Goal: Communication & Community: Participate in discussion

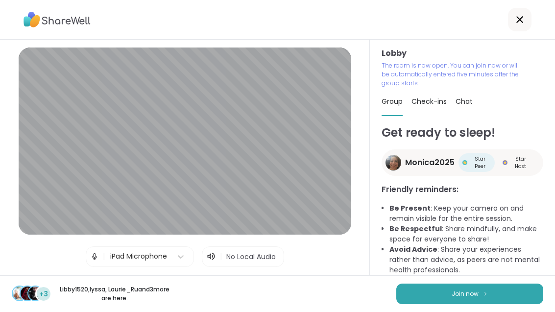
click at [505, 296] on button "Join now" at bounding box center [469, 294] width 147 height 21
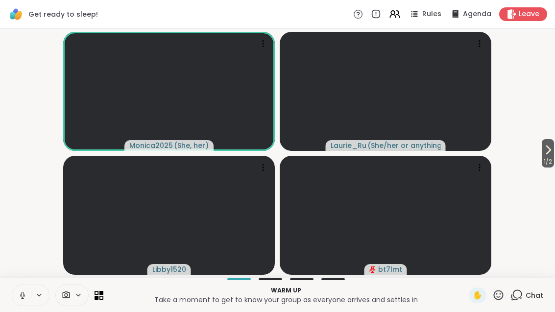
click at [553, 161] on span "1 / 2" at bounding box center [548, 162] width 12 height 12
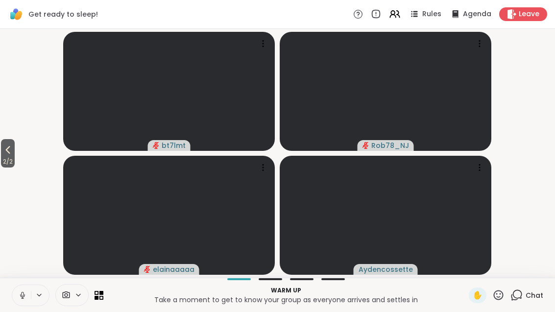
click at [2, 155] on button "2 / 2" at bounding box center [8, 153] width 14 height 28
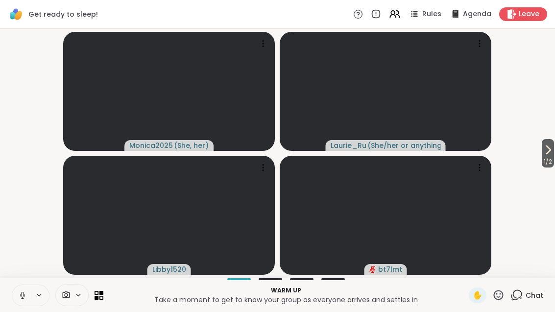
click at [542, 156] on span "1 / 2" at bounding box center [548, 162] width 12 height 12
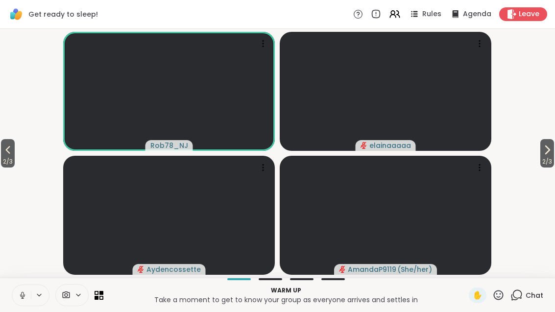
click at [3, 151] on button "2 / 3" at bounding box center [8, 153] width 14 height 28
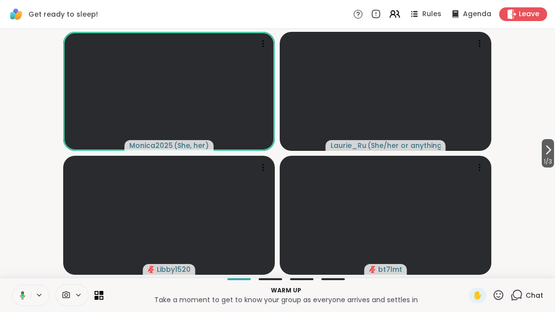
click at [546, 158] on span "1 / 3" at bounding box center [548, 162] width 12 height 12
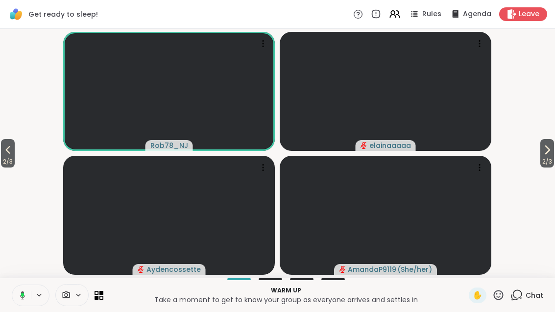
click at [549, 154] on icon at bounding box center [547, 150] width 12 height 12
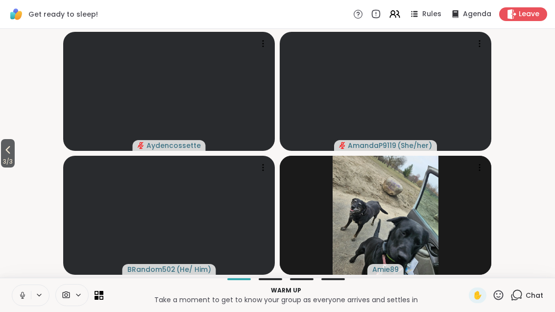
click at [7, 153] on icon at bounding box center [8, 150] width 12 height 12
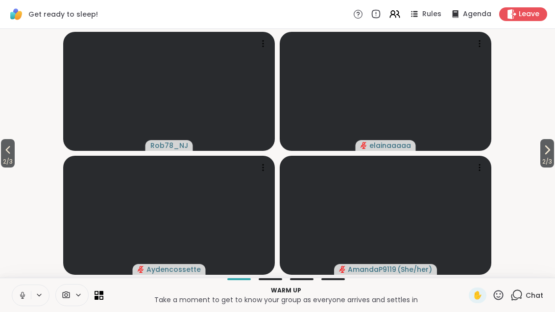
click at [552, 154] on icon at bounding box center [547, 150] width 12 height 12
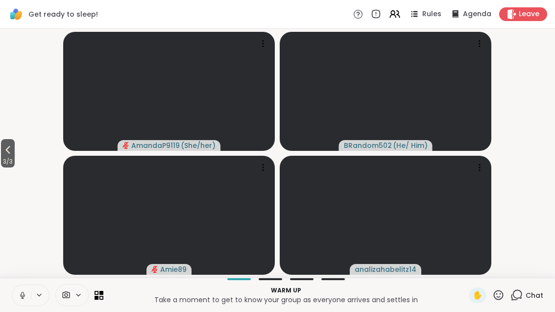
click at [3, 147] on icon at bounding box center [8, 150] width 12 height 12
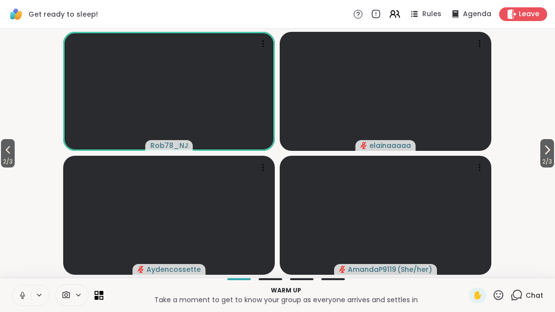
click at [2, 159] on span "2 / 3" at bounding box center [8, 162] width 14 height 12
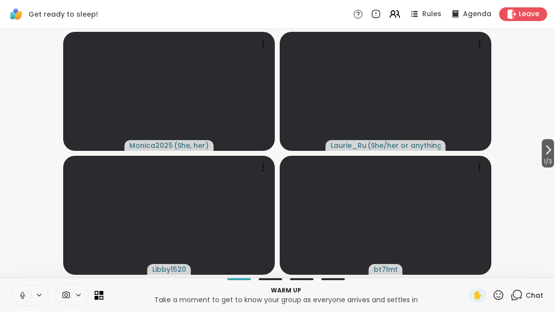
click at [108, 296] on div "Warm up Take a moment to get to know your group as everyone arrives and settles…" at bounding box center [277, 295] width 555 height 34
click at [102, 293] on icon at bounding box center [101, 293] width 4 height 4
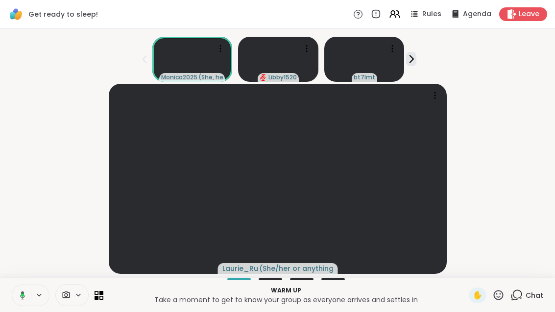
click at [102, 296] on icon at bounding box center [101, 297] width 4 height 4
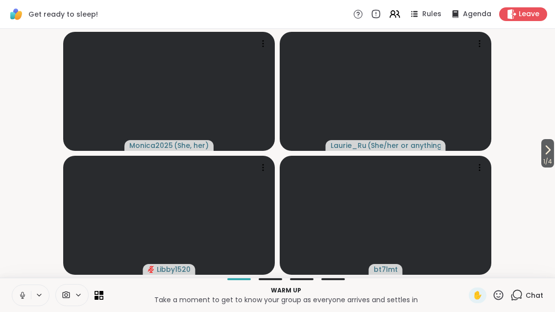
click at [548, 161] on span "1 / 4" at bounding box center [547, 162] width 13 height 12
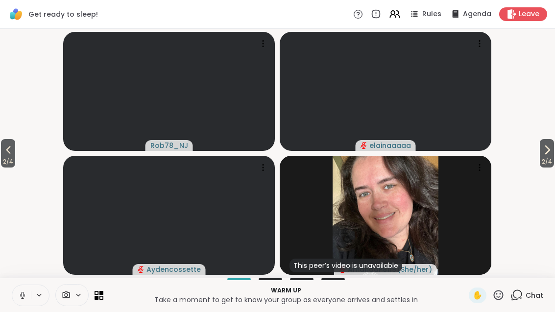
click at [546, 154] on icon at bounding box center [547, 150] width 12 height 12
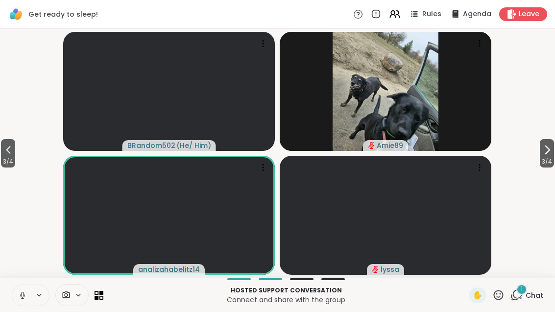
click at [263, 171] on icon at bounding box center [263, 168] width 10 height 10
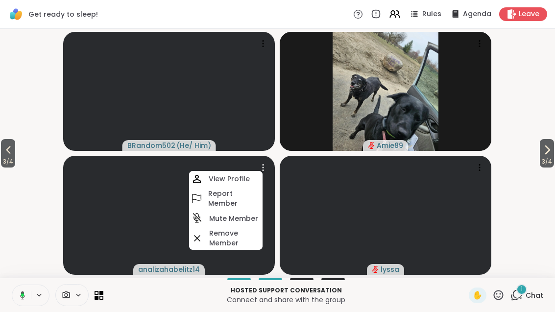
click at [240, 178] on h4 "View Profile" at bounding box center [229, 179] width 41 height 10
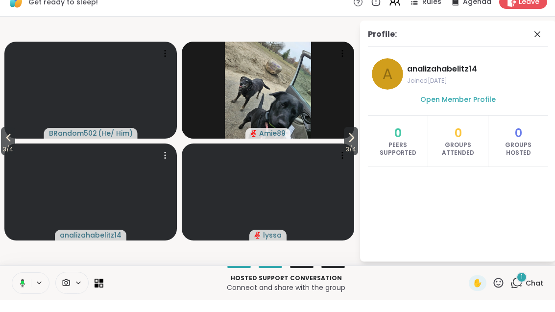
click at [537, 41] on icon at bounding box center [538, 47] width 12 height 12
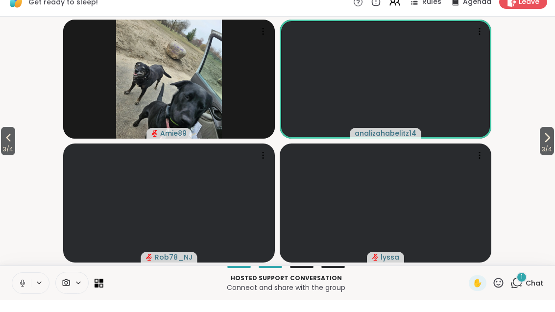
click at [554, 139] on button "3 / 4" at bounding box center [547, 153] width 14 height 28
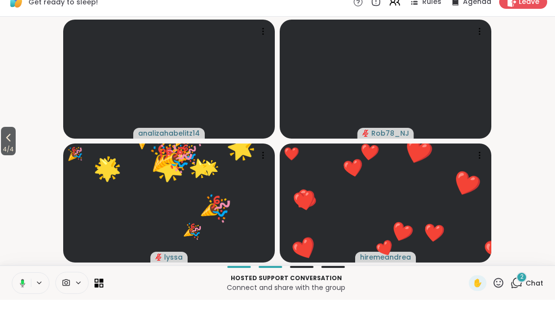
click at [1, 156] on span "4 / 4" at bounding box center [8, 162] width 15 height 12
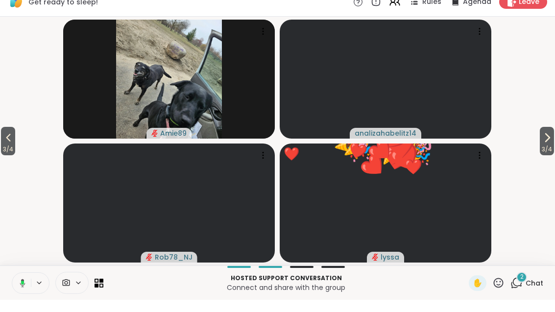
click at [7, 156] on span "3 / 4" at bounding box center [8, 162] width 14 height 12
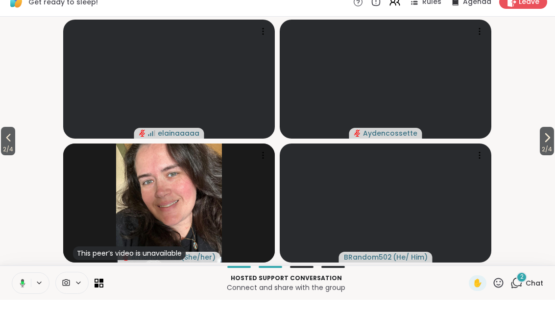
click at [6, 144] on icon at bounding box center [8, 150] width 12 height 12
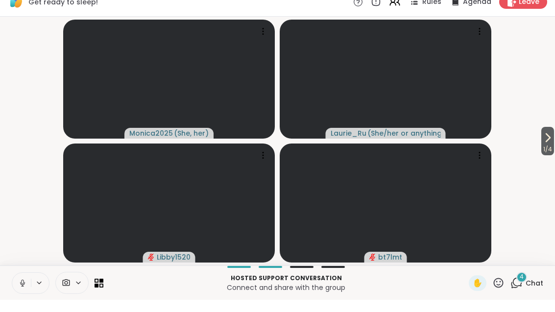
click at [553, 139] on button "1 / 4" at bounding box center [547, 153] width 13 height 28
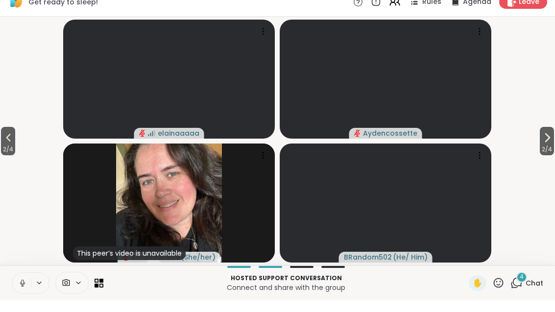
click at [549, 144] on icon at bounding box center [547, 150] width 12 height 12
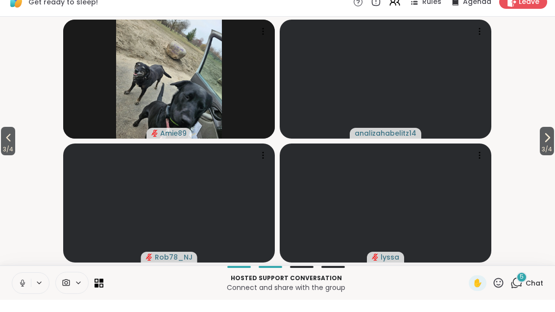
click at [549, 156] on span "3 / 4" at bounding box center [547, 162] width 14 height 12
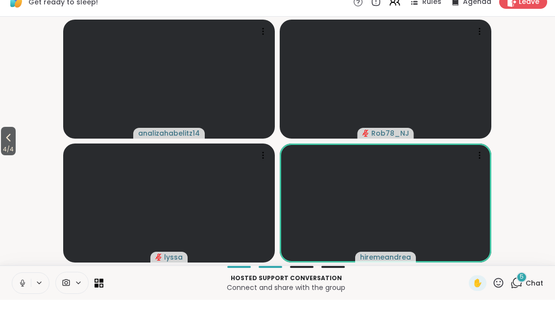
click at [527, 284] on div "5" at bounding box center [521, 289] width 11 height 11
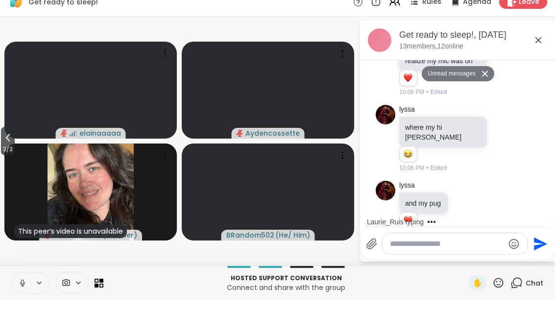
scroll to position [242, 0]
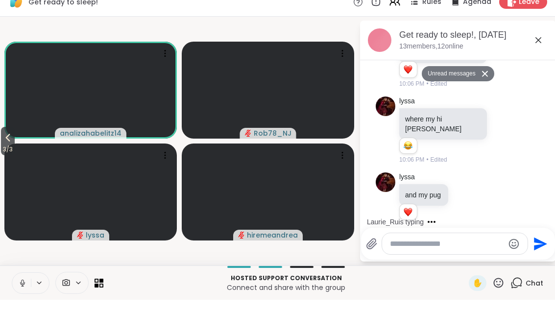
click at [534, 47] on icon at bounding box center [539, 53] width 12 height 12
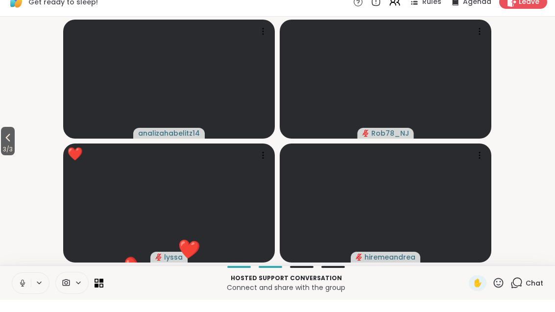
click at [3, 156] on span "3 / 3" at bounding box center [8, 162] width 14 height 12
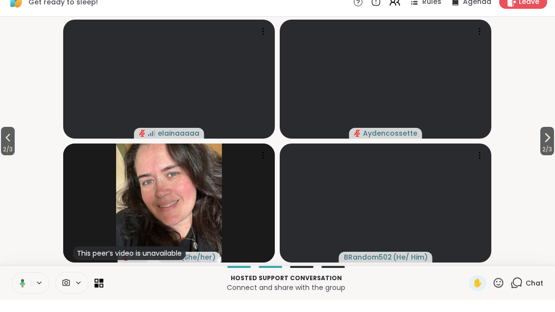
click at [2, 140] on button "2 / 3" at bounding box center [8, 153] width 14 height 28
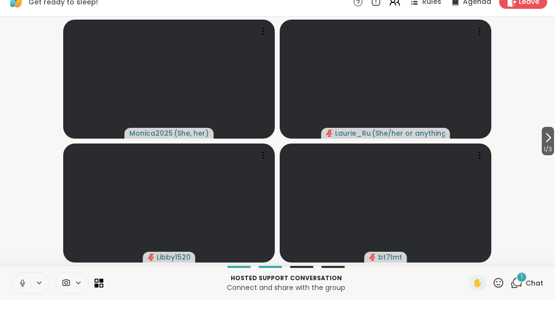
click at [520, 284] on div "1" at bounding box center [521, 289] width 11 height 11
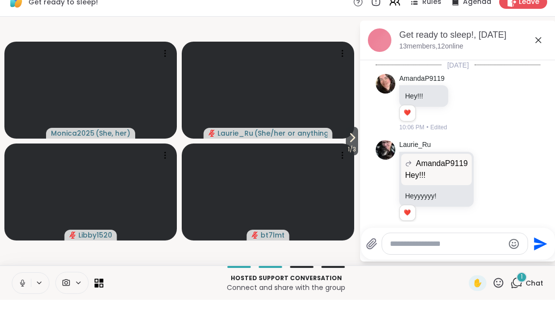
scroll to position [304, 0]
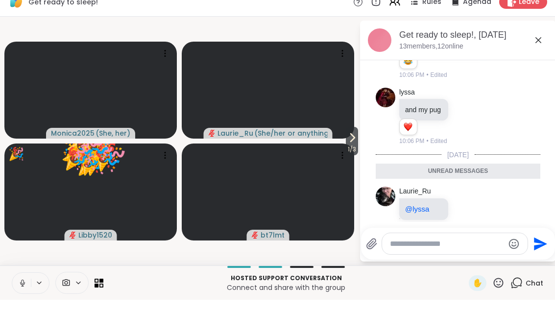
click at [549, 40] on div "Get ready to sleep!, [DATE] members, 12 online" at bounding box center [458, 53] width 196 height 40
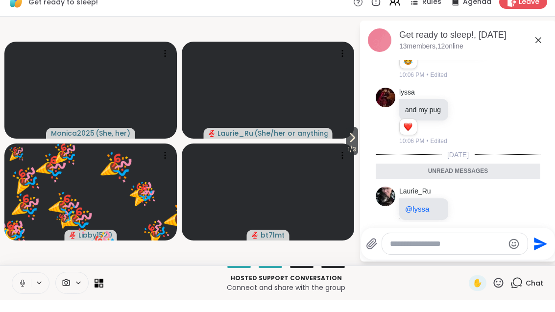
click at [540, 49] on icon at bounding box center [538, 52] width 6 height 6
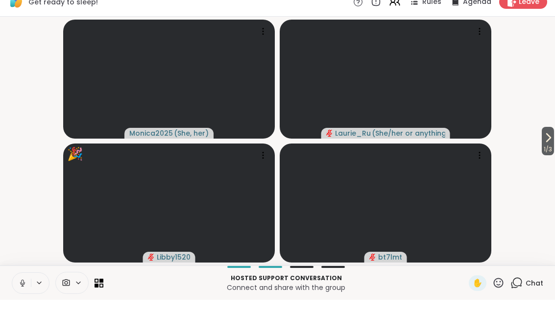
click at [100, 295] on icon at bounding box center [101, 297] width 4 height 4
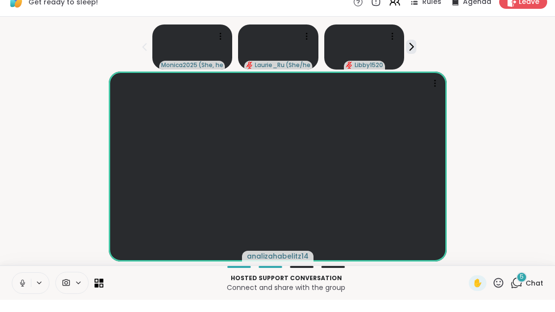
click at [521, 285] on span "5" at bounding box center [522, 289] width 4 height 8
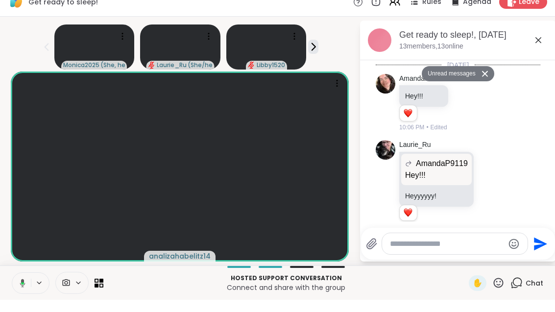
scroll to position [785, 0]
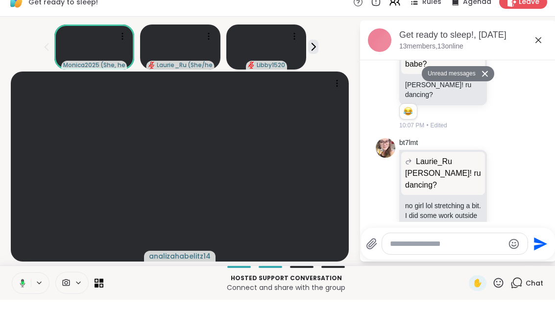
click at [102, 291] on icon at bounding box center [101, 293] width 4 height 4
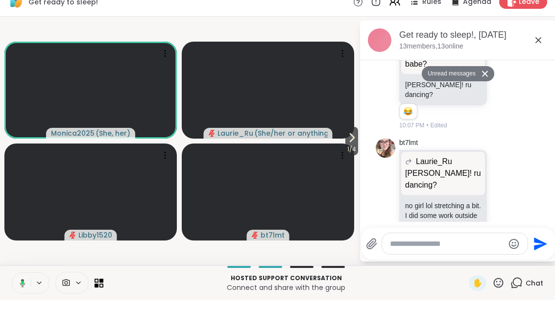
click at [435, 9] on span "Rules" at bounding box center [431, 14] width 19 height 10
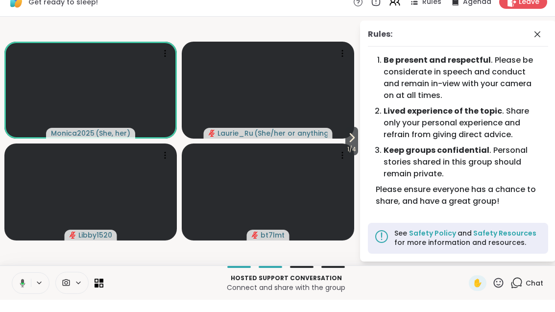
click at [353, 156] on span "1 / 4" at bounding box center [351, 162] width 13 height 12
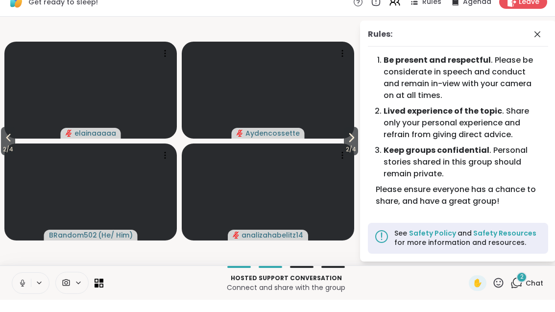
click at [350, 156] on span "2 / 4" at bounding box center [351, 162] width 14 height 12
click at [5, 156] on span "3 / 4" at bounding box center [8, 162] width 14 height 12
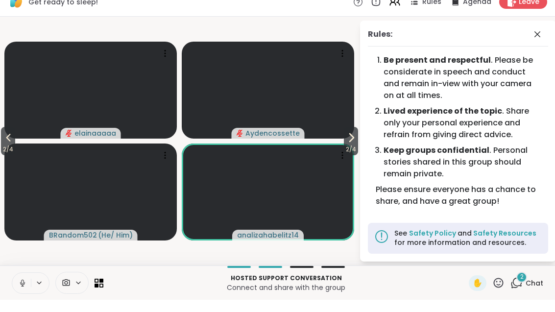
click at [4, 156] on span "2 / 4" at bounding box center [8, 162] width 14 height 12
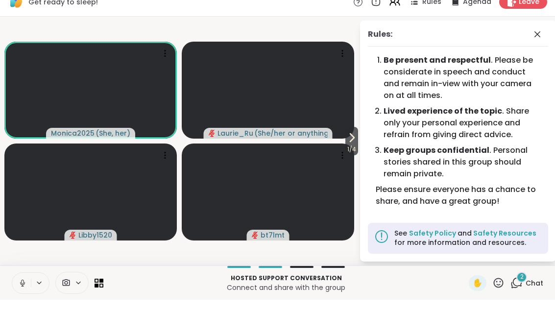
click at [552, 35] on div "Rules: Be present and respectful . Please be considerate in speech and conduct …" at bounding box center [458, 153] width 196 height 241
click at [537, 41] on icon at bounding box center [538, 47] width 12 height 12
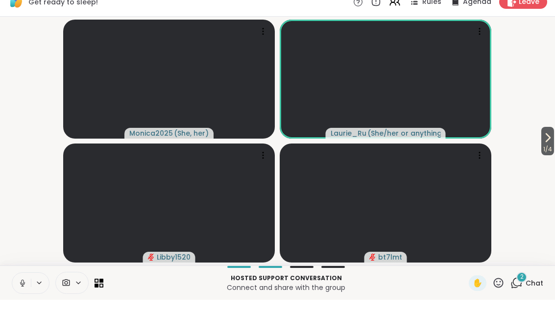
click at [0, 132] on div "1 / 4 Monica2025 ( She, her ) [PERSON_NAME] ( She/her or anything else ) Libby1…" at bounding box center [277, 153] width 555 height 249
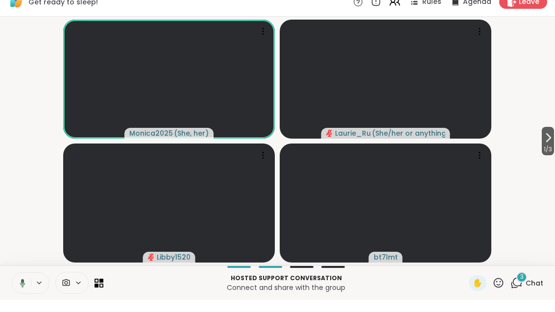
click at [552, 156] on span "1 / 3" at bounding box center [548, 162] width 12 height 12
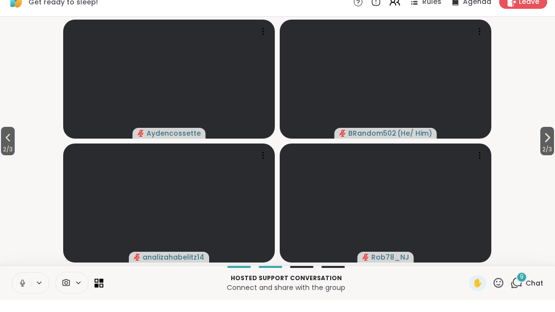
click at [544, 144] on icon at bounding box center [547, 150] width 12 height 12
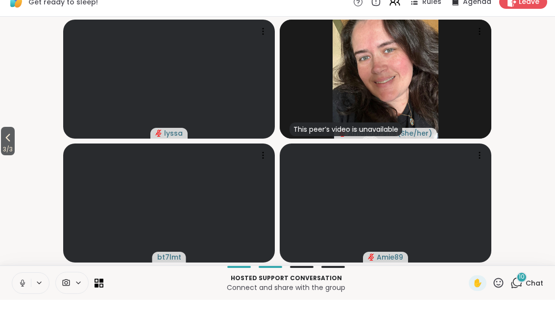
click at [8, 144] on icon at bounding box center [8, 150] width 12 height 12
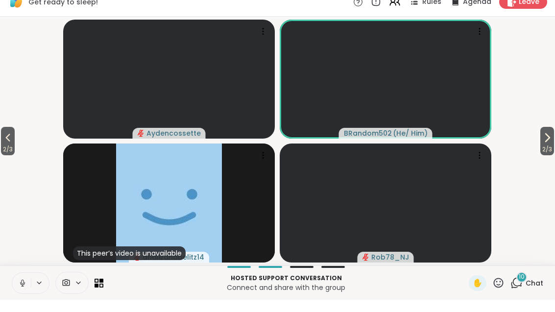
click at [5, 156] on span "2 / 3" at bounding box center [8, 162] width 14 height 12
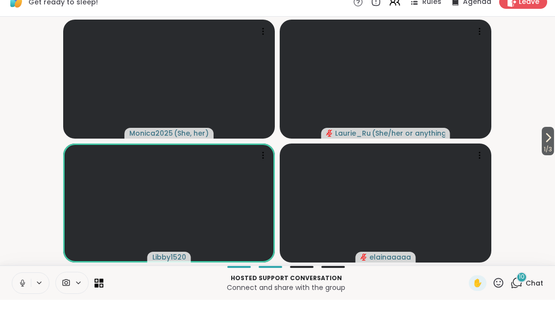
click at [553, 139] on button "1 / 3" at bounding box center [548, 153] width 12 height 28
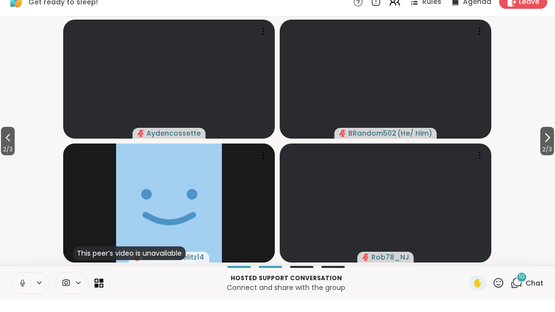
click at [548, 156] on span "2 / 3" at bounding box center [547, 162] width 14 height 12
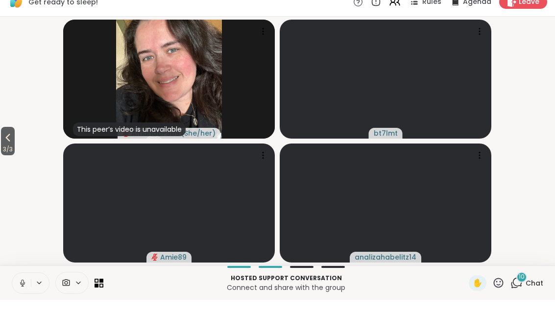
click at [2, 141] on button "3 / 3" at bounding box center [8, 153] width 14 height 28
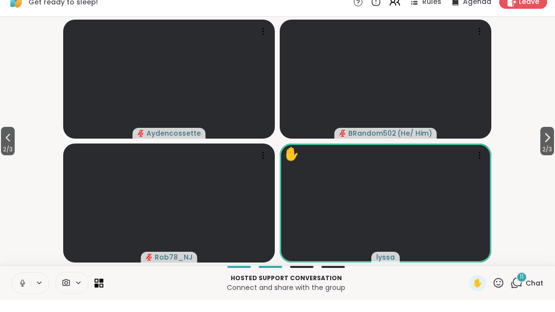
click at [15, 140] on button "2 / 3" at bounding box center [8, 153] width 14 height 28
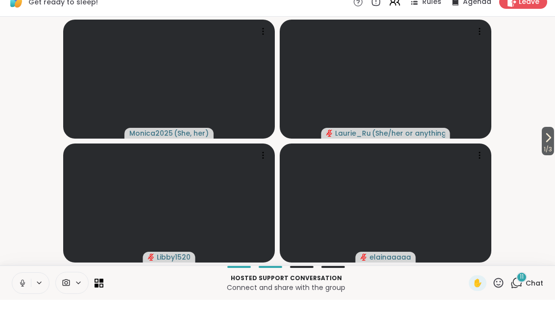
click at [553, 156] on span "1 / 3" at bounding box center [548, 162] width 12 height 12
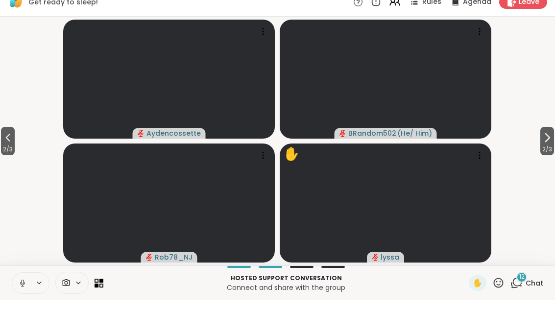
click at [2, 139] on button "2 / 3" at bounding box center [8, 153] width 14 height 28
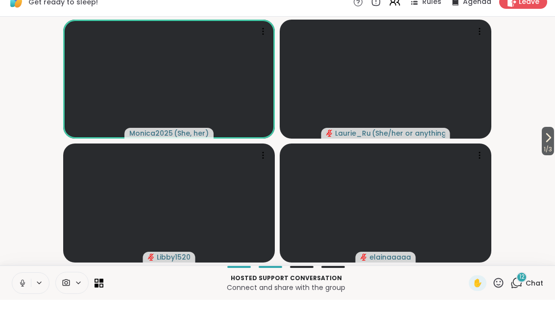
click at [553, 139] on button "1 / 3" at bounding box center [548, 153] width 12 height 28
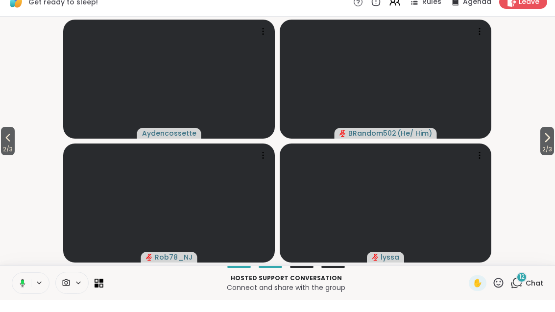
click at [524, 288] on div "12 Chat" at bounding box center [526, 296] width 33 height 16
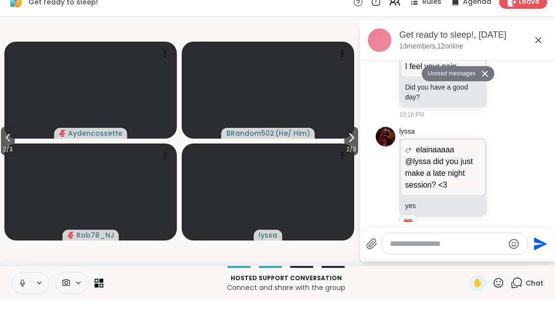
scroll to position [1854, 0]
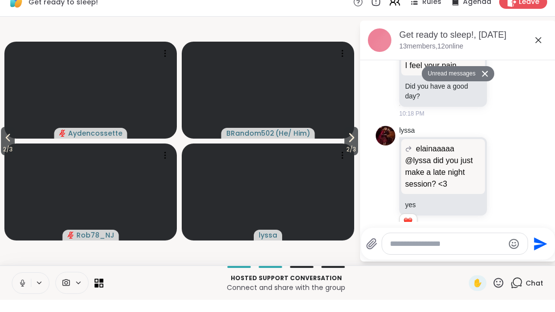
click at [506, 290] on icon at bounding box center [504, 295] width 9 height 10
click at [436, 269] on button "Select Reaction: Heart" at bounding box center [426, 279] width 20 height 20
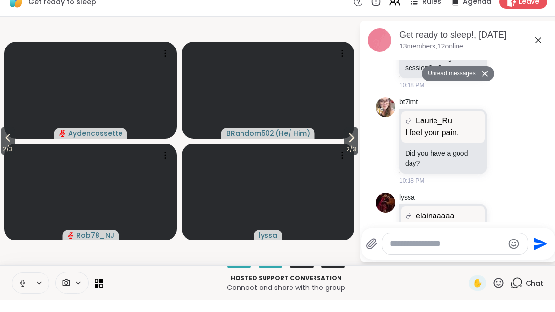
scroll to position [1785, 0]
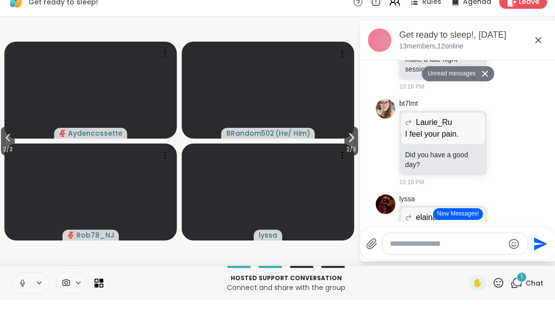
click at [1, 156] on span "2 / 3" at bounding box center [8, 162] width 14 height 12
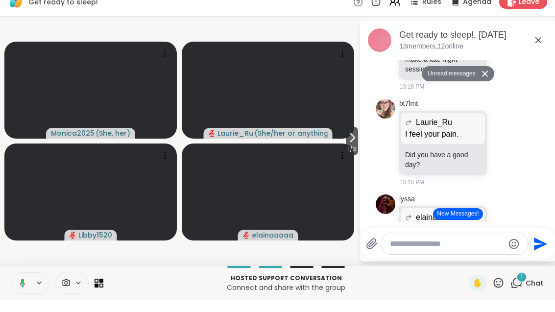
click at [350, 144] on icon at bounding box center [352, 150] width 12 height 12
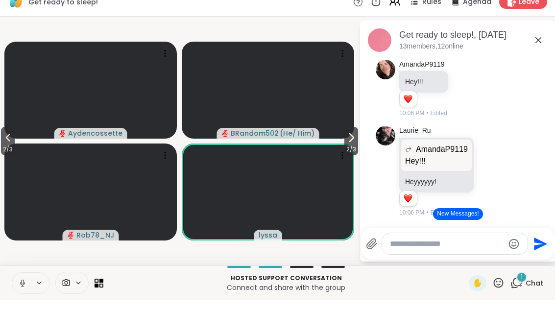
scroll to position [0, 0]
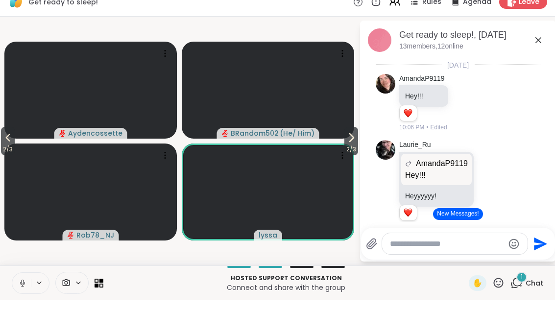
click at [534, 47] on icon at bounding box center [539, 53] width 12 height 12
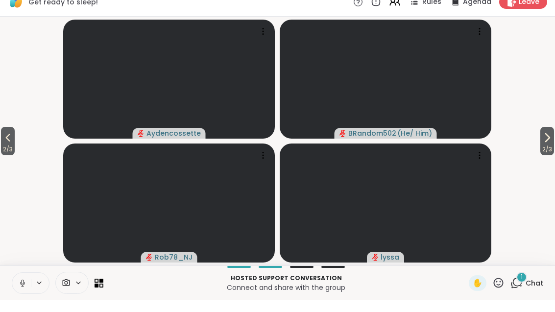
click at [553, 139] on button "2 / 3" at bounding box center [547, 153] width 14 height 28
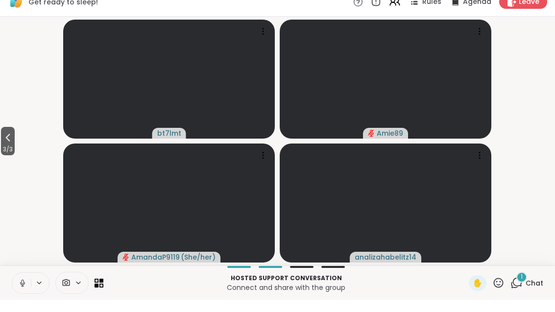
click at [8, 144] on icon at bounding box center [8, 150] width 12 height 12
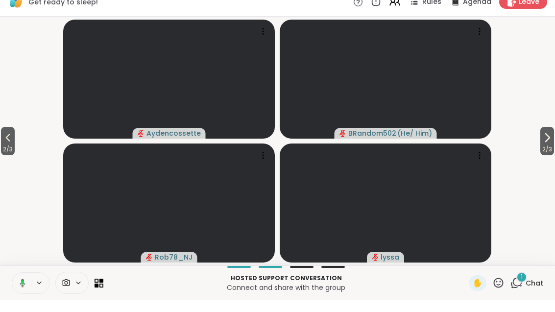
click at [8, 144] on icon at bounding box center [8, 150] width 12 height 12
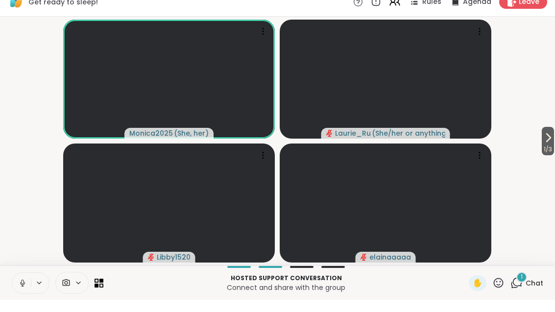
click at [528, 291] on span "Chat" at bounding box center [535, 296] width 18 height 10
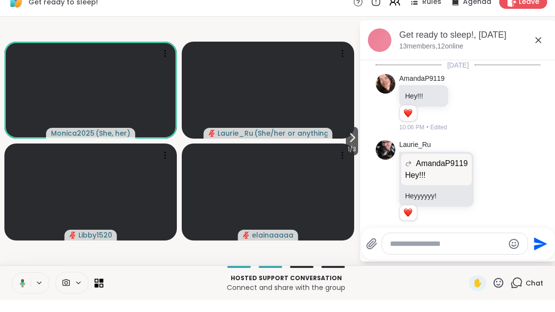
scroll to position [2185, 0]
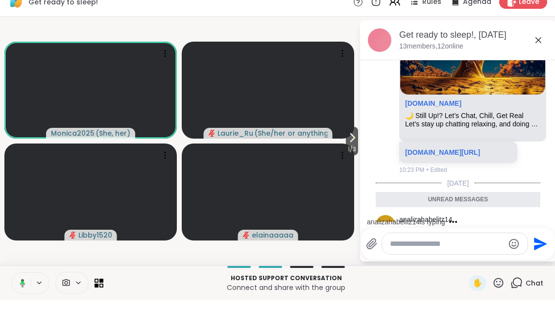
click at [353, 144] on icon at bounding box center [352, 150] width 12 height 12
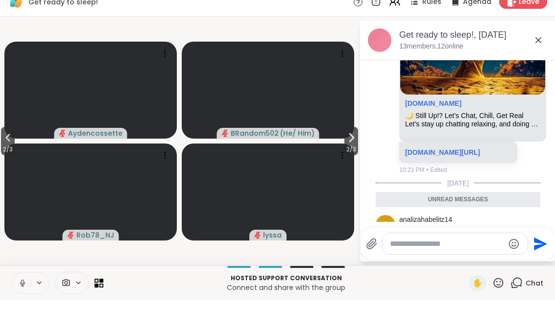
click at [344, 139] on button "2 / 3" at bounding box center [351, 153] width 14 height 28
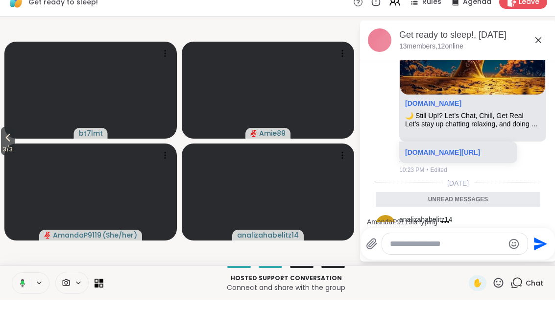
click at [15, 156] on span "3 / 3" at bounding box center [8, 162] width 14 height 12
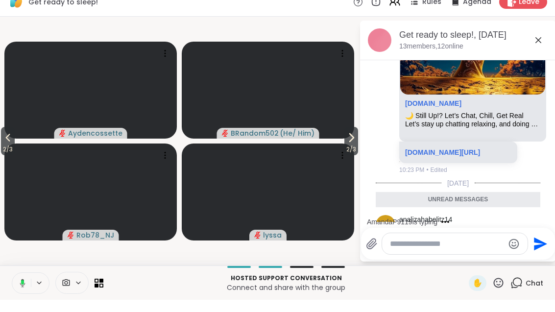
click at [8, 156] on span "2 / 3" at bounding box center [8, 162] width 14 height 12
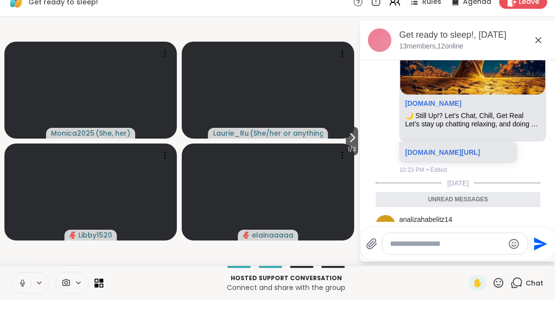
click at [357, 143] on button "1 / 3" at bounding box center [352, 153] width 12 height 28
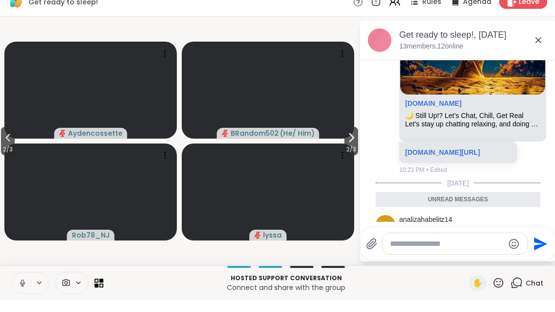
click at [354, 144] on icon at bounding box center [351, 150] width 12 height 12
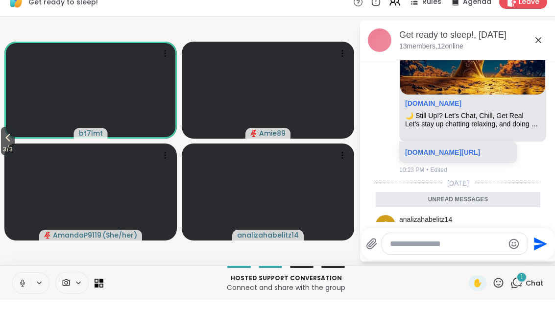
scroll to position [2244, 0]
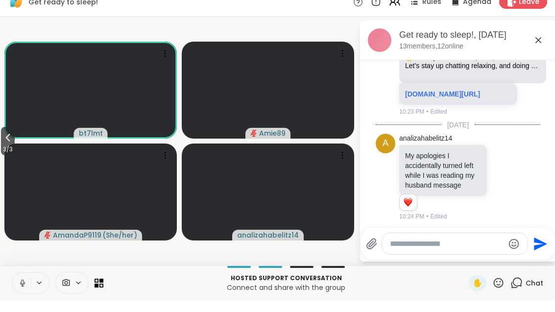
click at [517, 272] on icon at bounding box center [514, 278] width 9 height 12
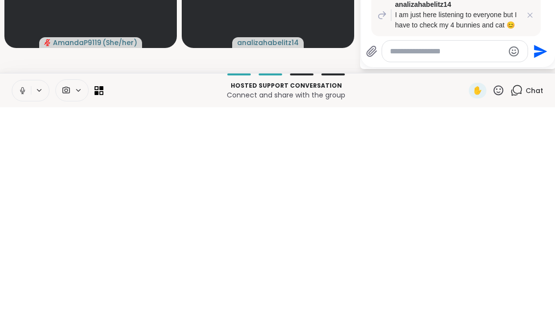
scroll to position [2362, 0]
type textarea "*********"
click at [540, 249] on icon "Send" at bounding box center [541, 255] width 13 height 13
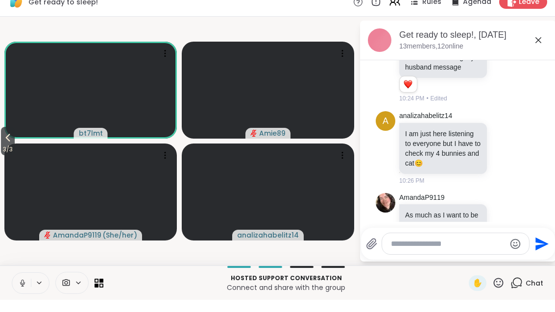
scroll to position [2424, 0]
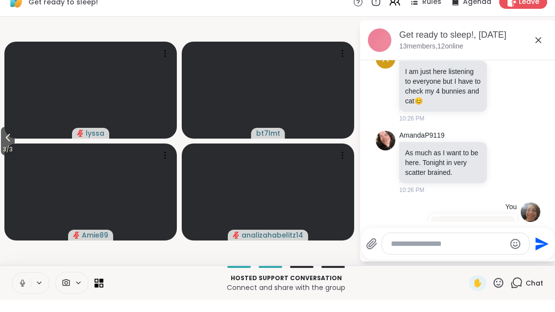
click at [10, 156] on span "3 / 3" at bounding box center [8, 162] width 14 height 12
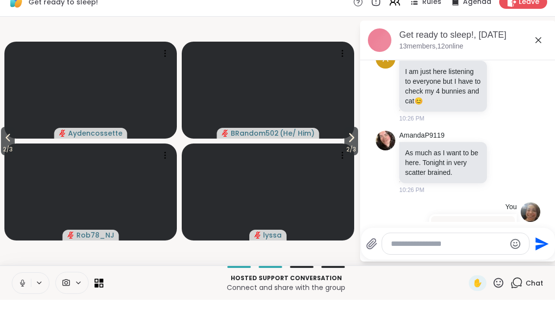
click at [8, 156] on span "2 / 3" at bounding box center [8, 162] width 14 height 12
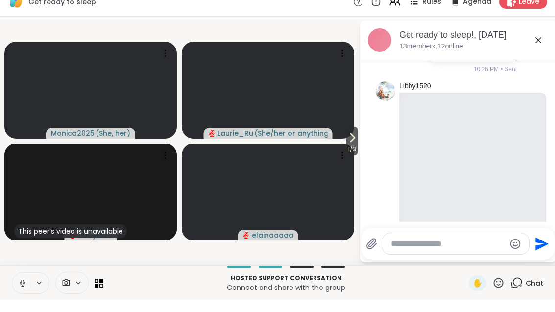
scroll to position [2664, 0]
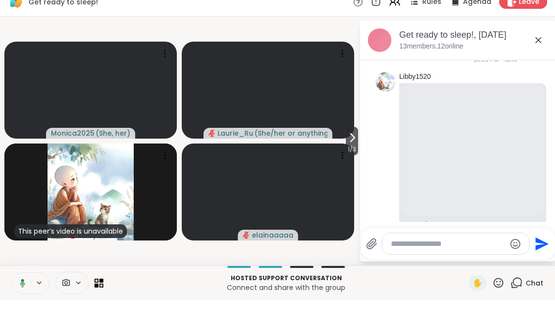
click at [355, 144] on icon at bounding box center [352, 150] width 12 height 12
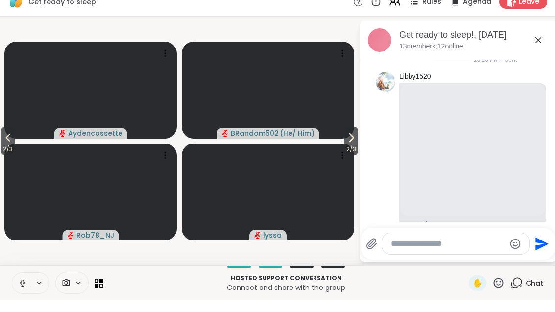
click at [344, 156] on span "2 / 3" at bounding box center [351, 162] width 14 height 12
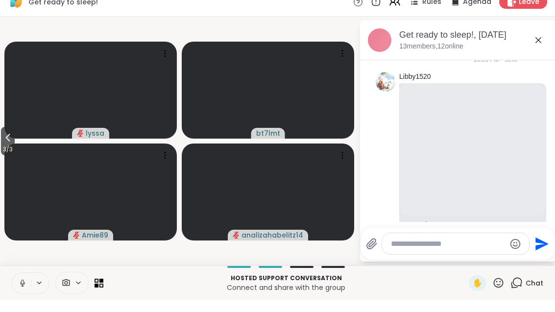
click at [3, 156] on span "3 / 3" at bounding box center [8, 162] width 14 height 12
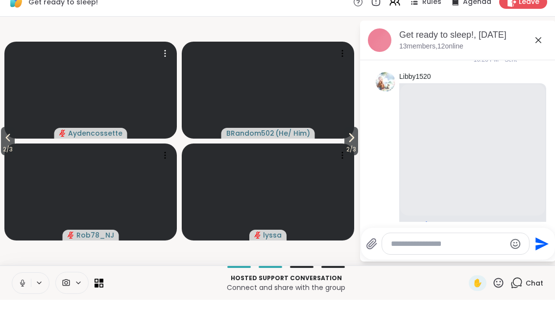
click at [20, 135] on video at bounding box center [90, 102] width 172 height 97
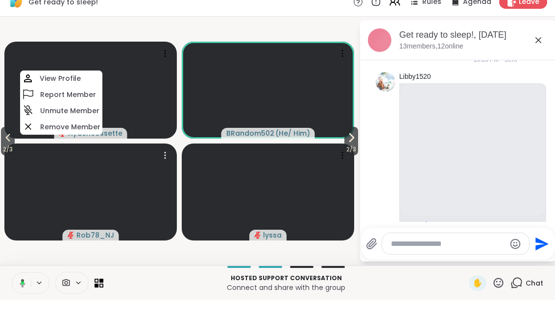
click at [19, 156] on video at bounding box center [90, 204] width 172 height 97
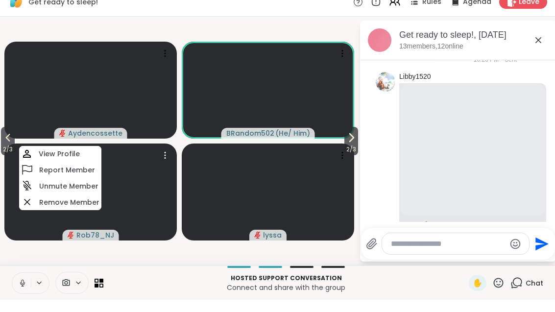
click at [2, 156] on span "2 / 3" at bounding box center [8, 162] width 14 height 12
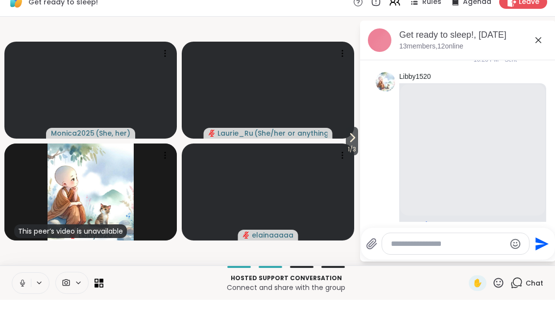
click at [348, 144] on icon at bounding box center [352, 150] width 12 height 12
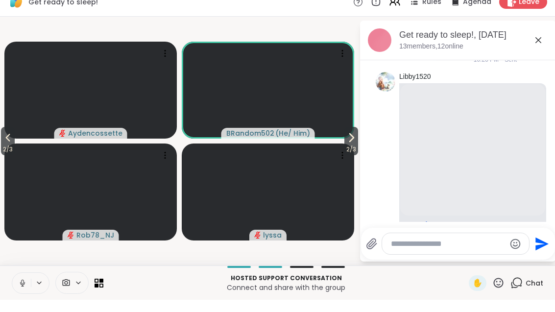
click at [356, 156] on span "2 / 3" at bounding box center [351, 162] width 14 height 12
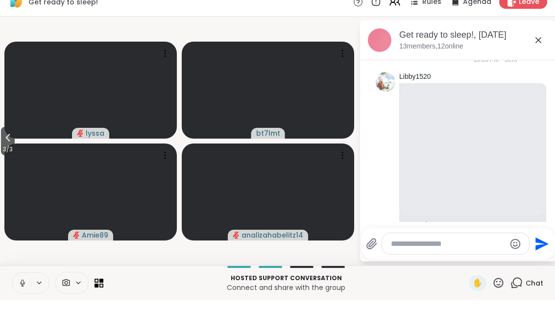
click at [3, 156] on span "3 / 3" at bounding box center [8, 162] width 14 height 12
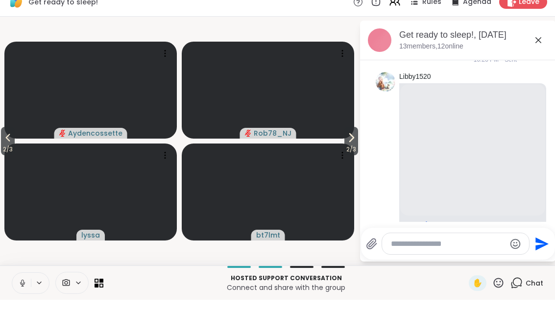
click at [9, 156] on span "2 / 3" at bounding box center [8, 162] width 14 height 12
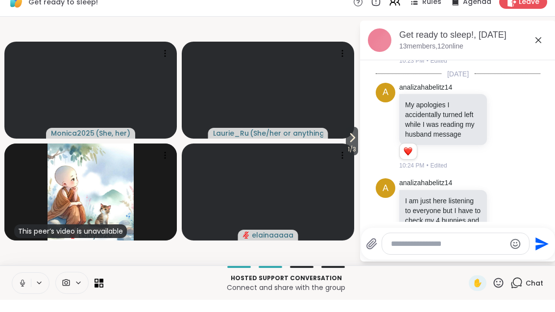
scroll to position [2306, 0]
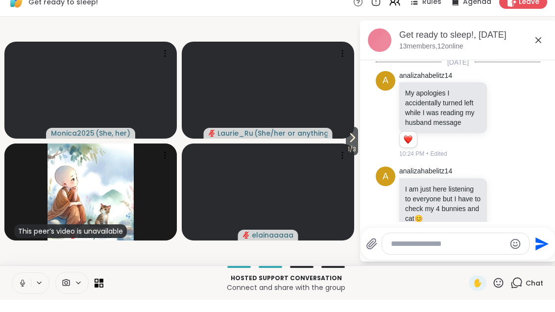
click at [357, 156] on span "1 / 3" at bounding box center [352, 162] width 12 height 12
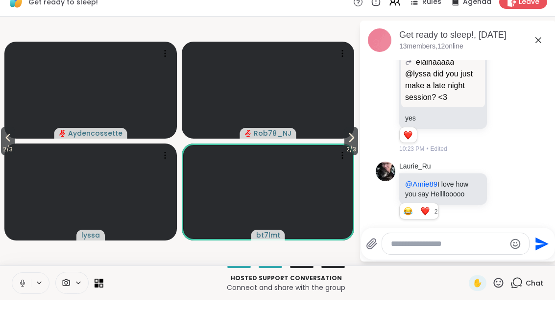
scroll to position [1963, 0]
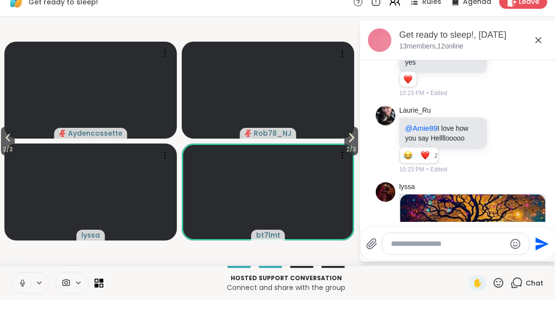
click at [540, 47] on icon at bounding box center [539, 53] width 12 height 12
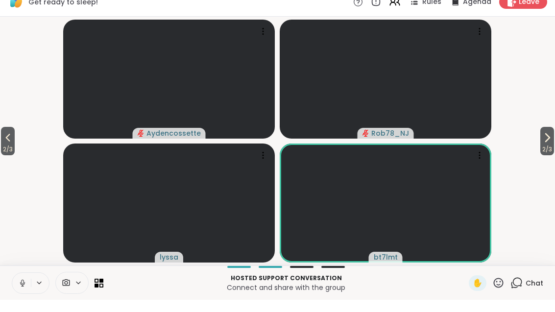
click at [547, 38] on video-player-container "2 / 3 2 / 3 Aydencossette Rob78_NJ lyssa bt7lmt" at bounding box center [277, 153] width 543 height 241
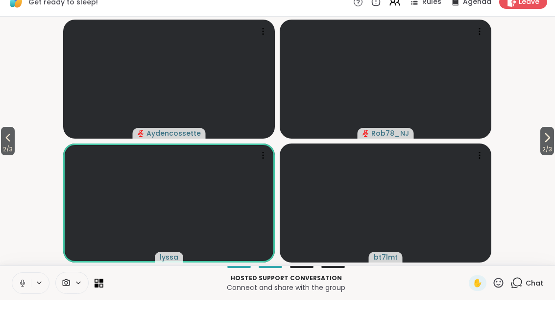
click at [553, 139] on button "2 / 3" at bounding box center [547, 153] width 14 height 28
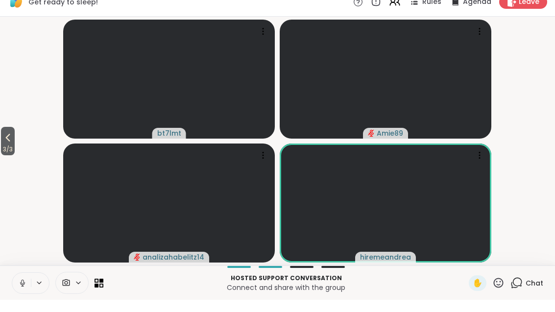
click at [2, 141] on button "3 / 3" at bounding box center [8, 153] width 14 height 28
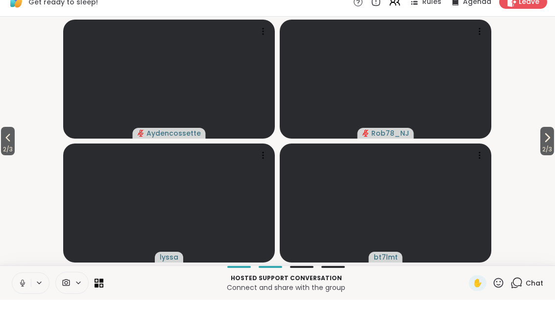
click at [2, 139] on button "2 / 3" at bounding box center [8, 153] width 14 height 28
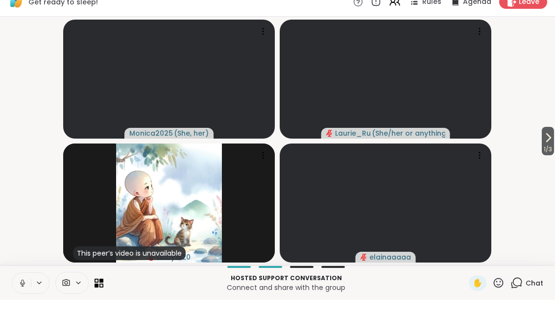
click at [97, 291] on icon at bounding box center [99, 295] width 9 height 9
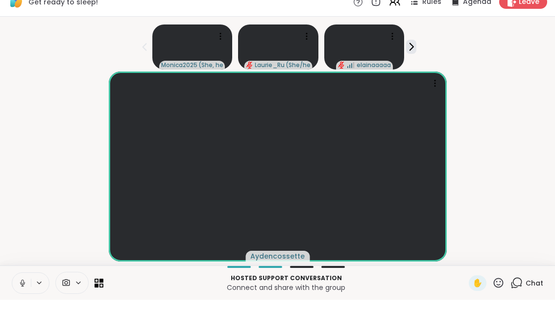
scroll to position [11, 0]
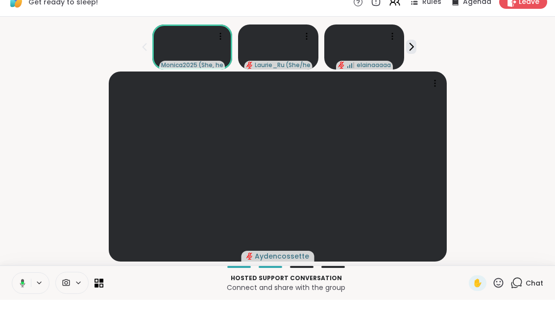
click at [102, 291] on div at bounding box center [99, 295] width 9 height 9
click at [107, 278] on div "Hosted support conversation Connect and share with the group ✋ Chat" at bounding box center [277, 295] width 555 height 34
click at [100, 291] on icon at bounding box center [99, 295] width 9 height 9
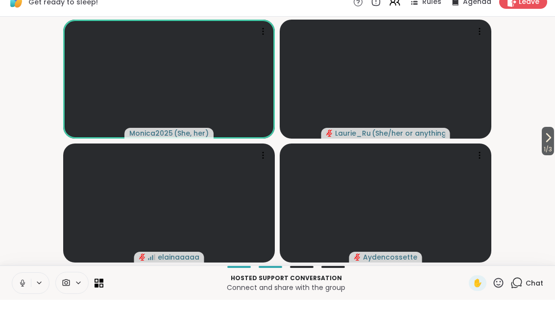
scroll to position [0, 0]
click at [552, 156] on span "1 / 3" at bounding box center [548, 162] width 12 height 12
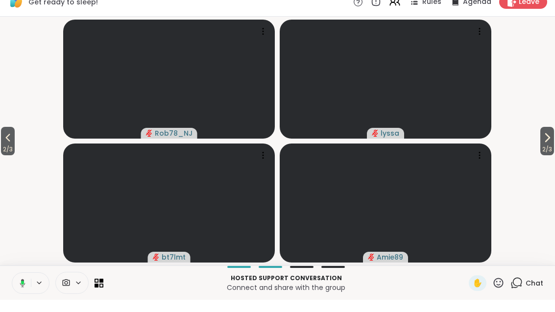
click at [553, 139] on button "2 / 3" at bounding box center [547, 153] width 14 height 28
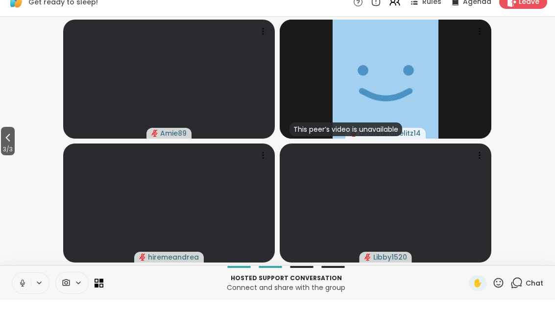
click at [15, 156] on span "3 / 3" at bounding box center [8, 162] width 14 height 12
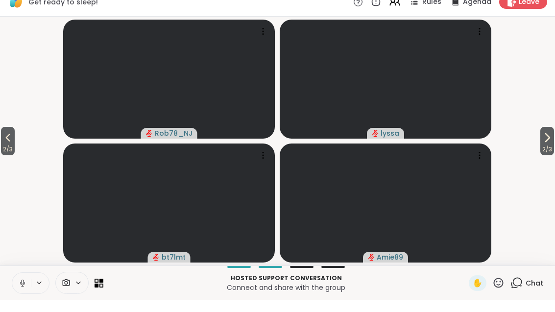
click at [15, 156] on span "2 / 3" at bounding box center [8, 162] width 14 height 12
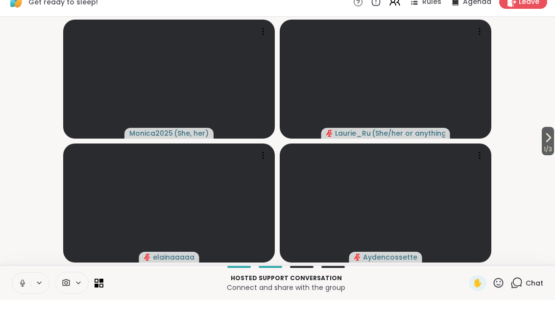
click at [553, 156] on span "1 / 3" at bounding box center [548, 162] width 12 height 12
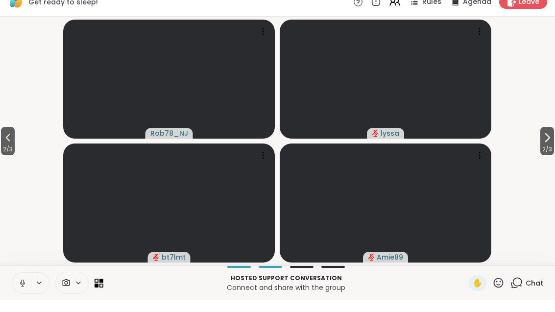
click at [551, 156] on span "2 / 3" at bounding box center [547, 162] width 14 height 12
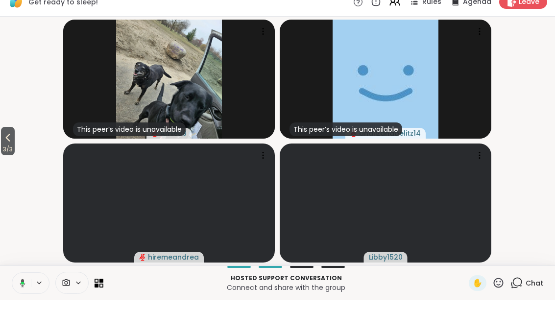
click at [4, 144] on icon at bounding box center [8, 150] width 12 height 12
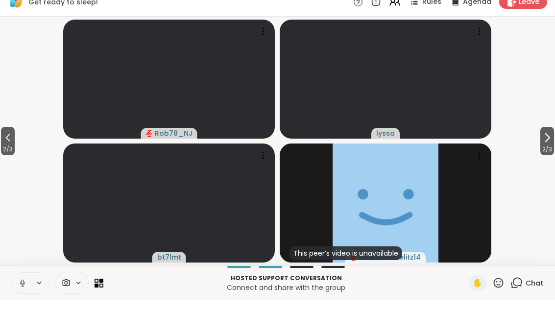
click at [4, 156] on span "2 / 3" at bounding box center [8, 162] width 14 height 12
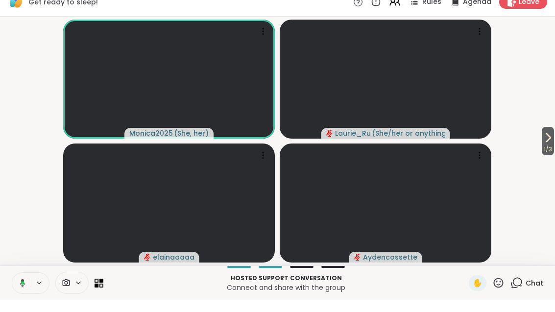
click at [553, 139] on button "1 / 3" at bounding box center [548, 153] width 12 height 28
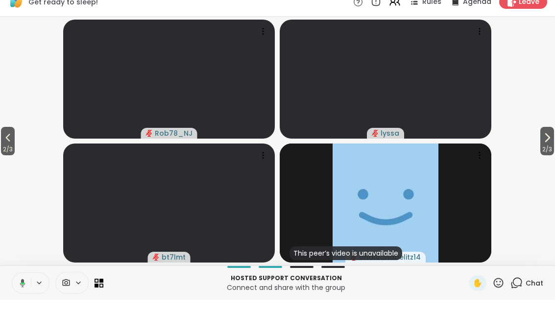
click at [2, 143] on button "2 / 3" at bounding box center [8, 153] width 14 height 28
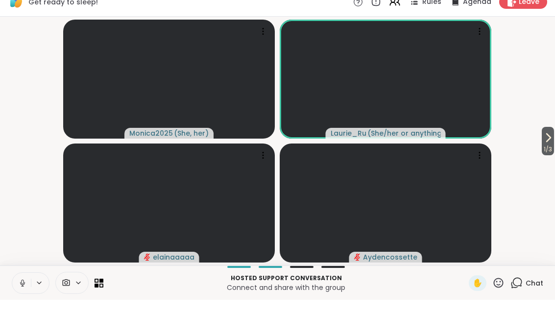
click at [553, 142] on button "1 / 3" at bounding box center [548, 153] width 12 height 28
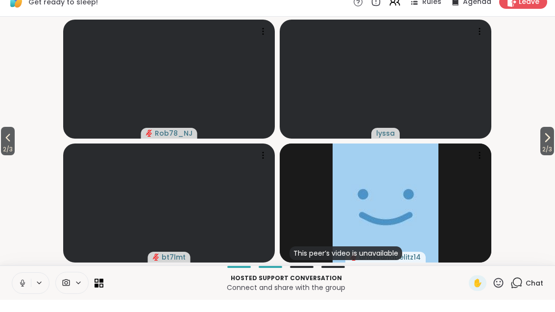
click at [553, 156] on span "2 / 3" at bounding box center [547, 162] width 14 height 12
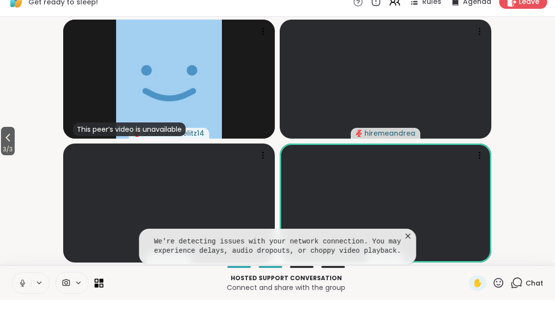
click at [404, 243] on icon at bounding box center [408, 248] width 10 height 10
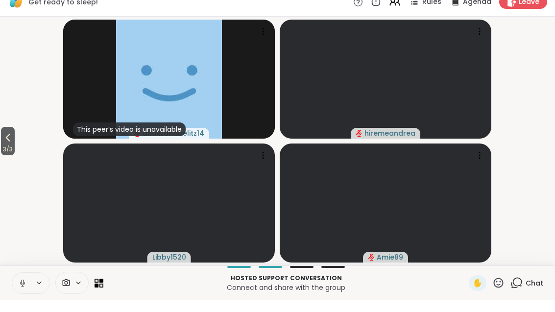
click at [9, 144] on icon at bounding box center [8, 150] width 12 height 12
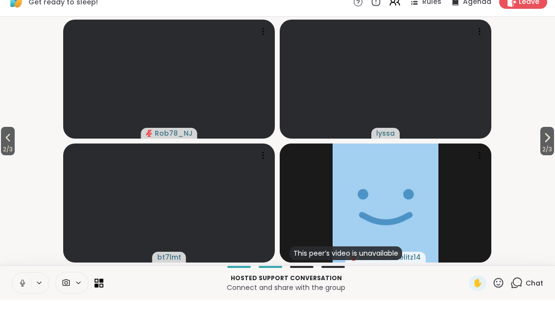
click at [1, 156] on span "2 / 3" at bounding box center [8, 162] width 14 height 12
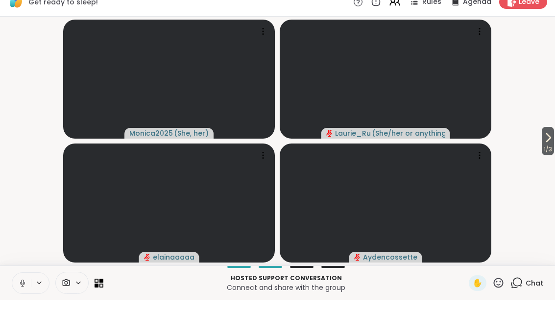
click at [553, 139] on button "1 / 3" at bounding box center [548, 153] width 12 height 28
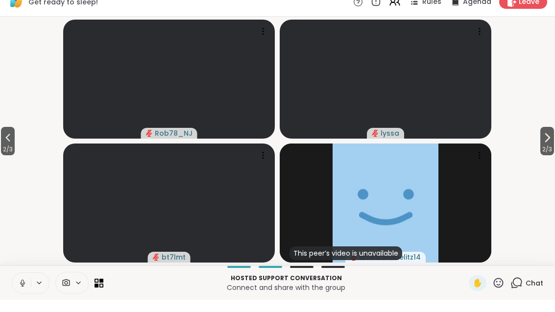
click at [546, 156] on span "2 / 3" at bounding box center [547, 162] width 14 height 12
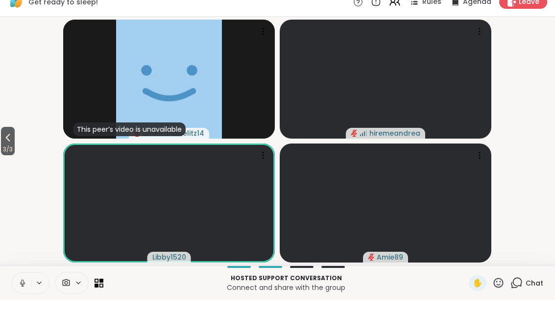
click at [2, 143] on button "3 / 3" at bounding box center [8, 153] width 14 height 28
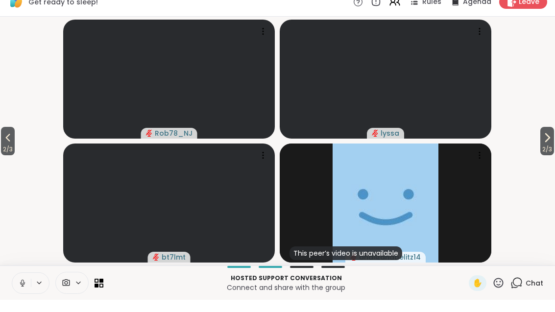
click at [8, 144] on icon at bounding box center [8, 150] width 12 height 12
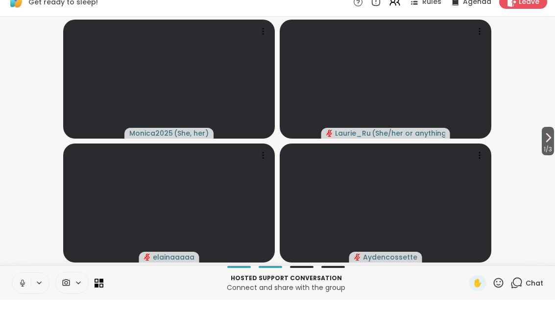
click at [553, 140] on button "1 / 3" at bounding box center [548, 153] width 12 height 28
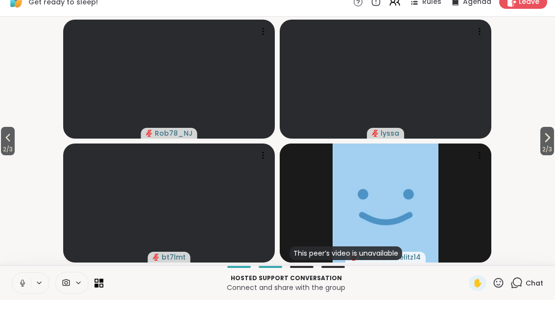
click at [551, 144] on icon at bounding box center [547, 150] width 12 height 12
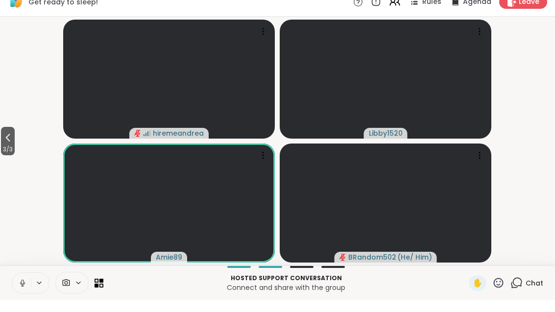
click at [529, 291] on span "Chat" at bounding box center [535, 296] width 18 height 10
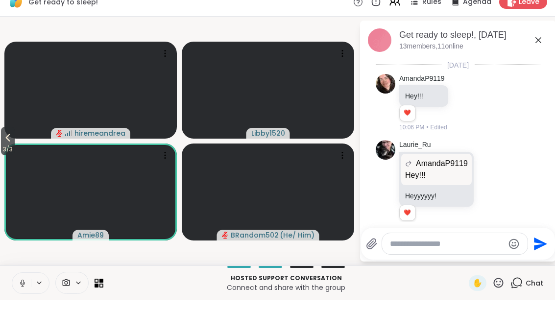
scroll to position [2667, 0]
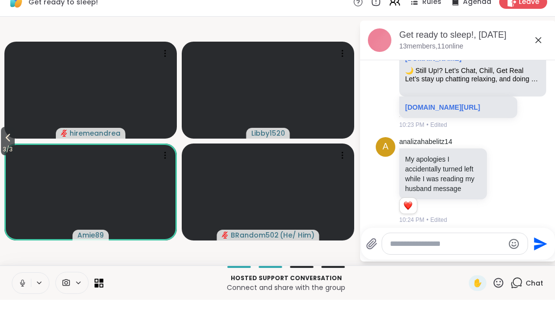
click at [547, 41] on div "Get ready to sleep!, [DATE]" at bounding box center [473, 47] width 149 height 12
click at [543, 47] on icon at bounding box center [539, 53] width 12 height 12
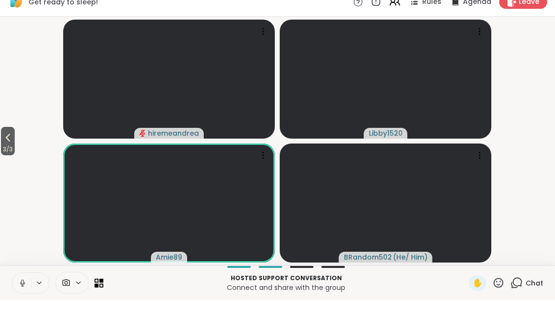
click at [11, 144] on icon at bounding box center [8, 150] width 12 height 12
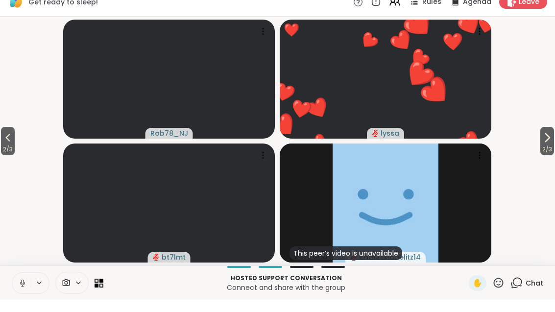
click at [10, 144] on icon at bounding box center [8, 150] width 12 height 12
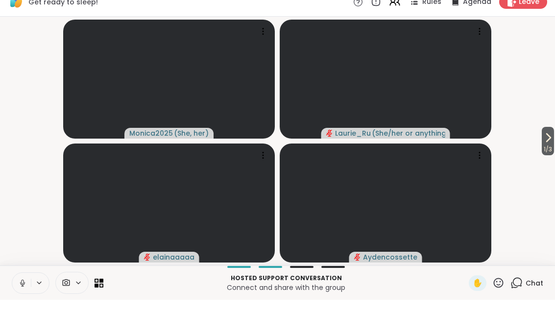
click at [548, 156] on span "1 / 3" at bounding box center [548, 162] width 12 height 12
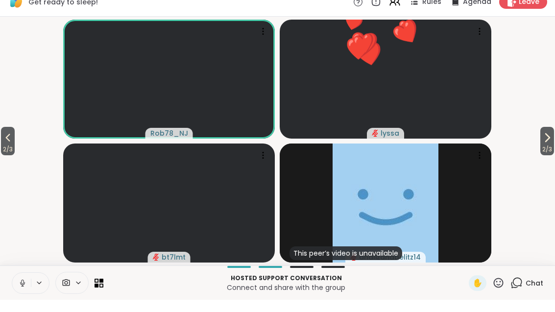
click at [551, 144] on icon at bounding box center [547, 150] width 12 height 12
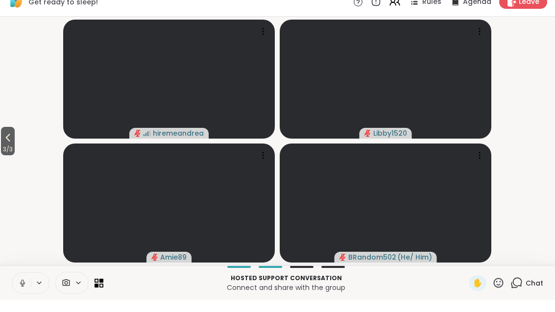
click at [1, 156] on span "3 / 3" at bounding box center [8, 162] width 14 height 12
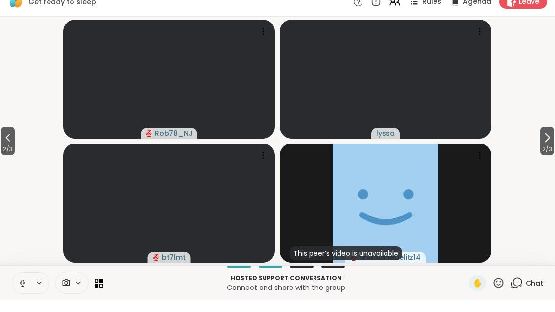
click at [2, 139] on button "2 / 3" at bounding box center [8, 153] width 14 height 28
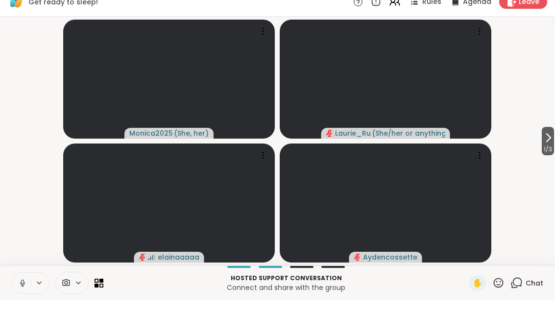
click at [547, 156] on span "1 / 3" at bounding box center [548, 162] width 12 height 12
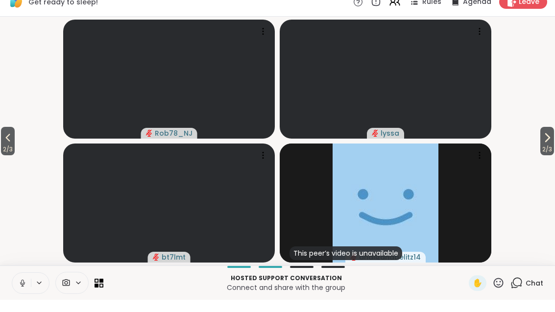
click at [549, 144] on icon at bounding box center [547, 150] width 12 height 12
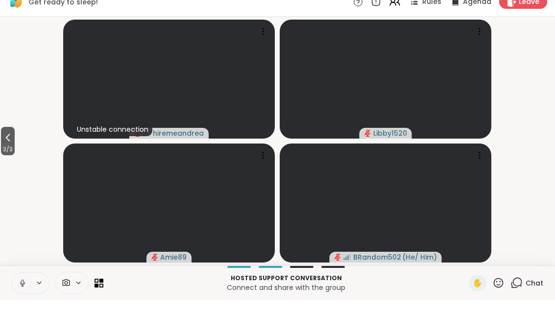
click at [5, 156] on span "3 / 3" at bounding box center [8, 162] width 14 height 12
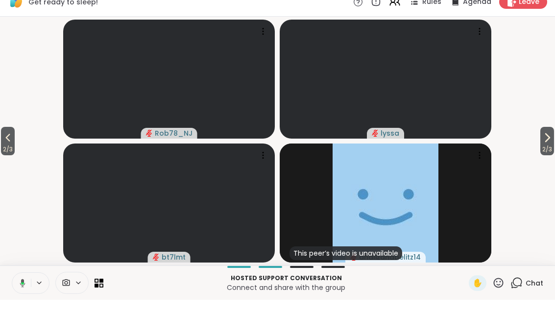
click at [15, 156] on span "2 / 3" at bounding box center [8, 162] width 14 height 12
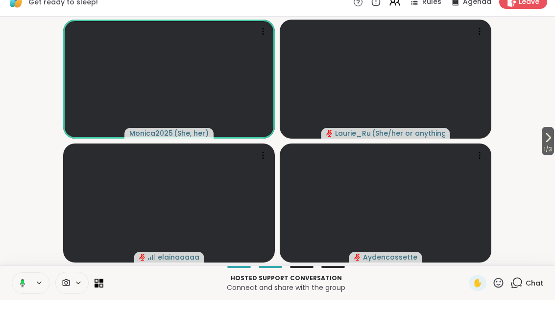
click at [551, 144] on icon at bounding box center [548, 150] width 12 height 12
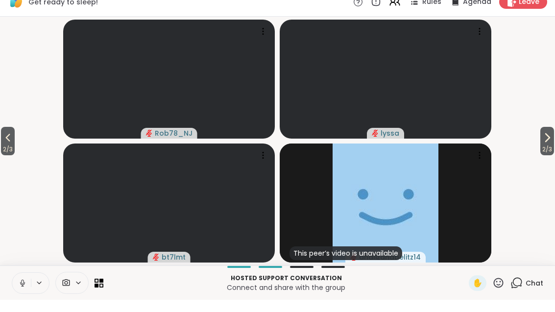
click at [553, 141] on button "2 / 3" at bounding box center [547, 153] width 14 height 28
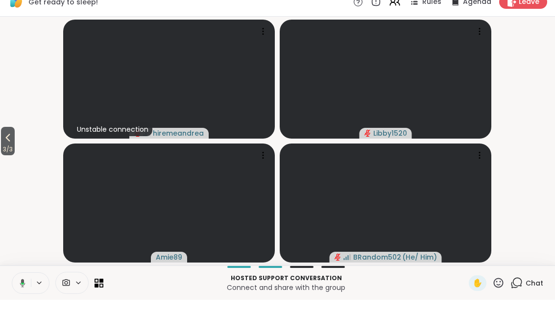
click at [2, 156] on span "3 / 3" at bounding box center [8, 162] width 14 height 12
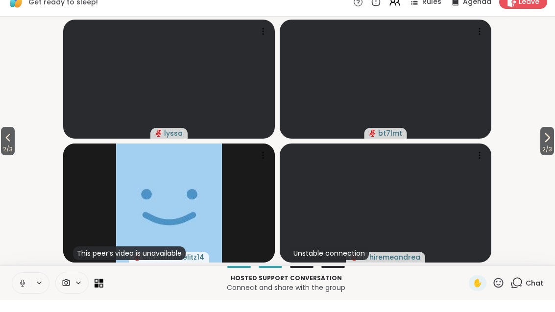
click at [4, 144] on icon at bounding box center [8, 150] width 12 height 12
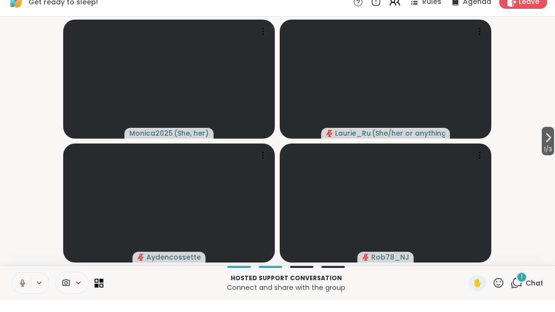
click at [517, 290] on div "1 Chat" at bounding box center [526, 296] width 33 height 16
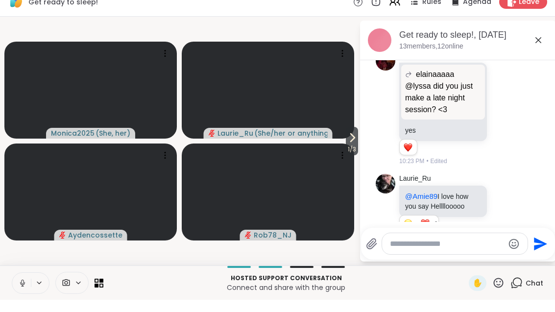
scroll to position [1894, 0]
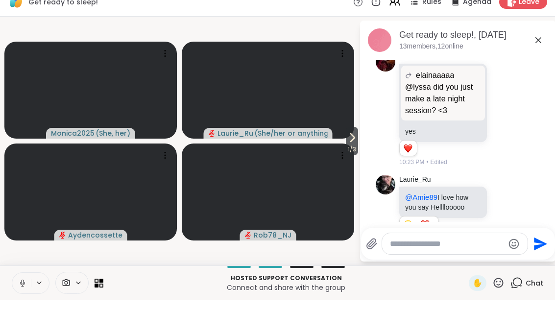
click at [537, 47] on icon at bounding box center [539, 53] width 12 height 12
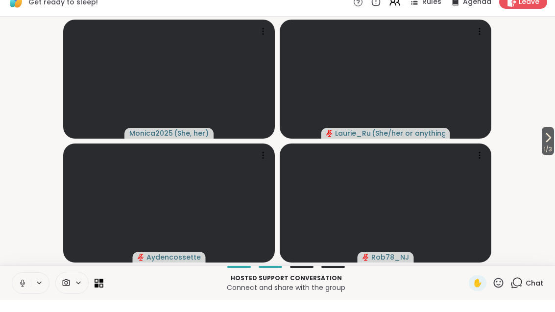
click at [550, 144] on icon at bounding box center [548, 150] width 12 height 12
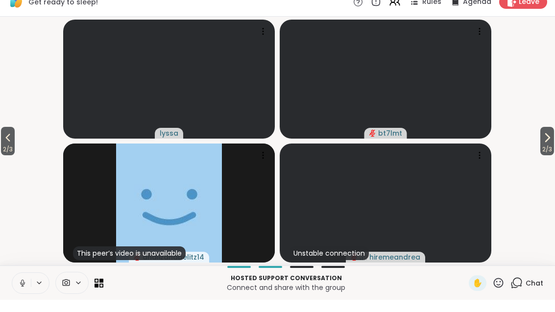
click at [550, 156] on span "2 / 3" at bounding box center [547, 162] width 14 height 12
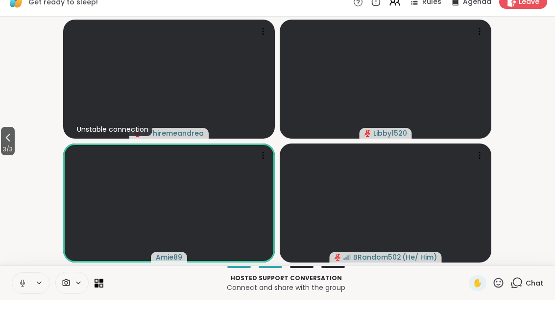
click at [3, 144] on icon at bounding box center [8, 150] width 12 height 12
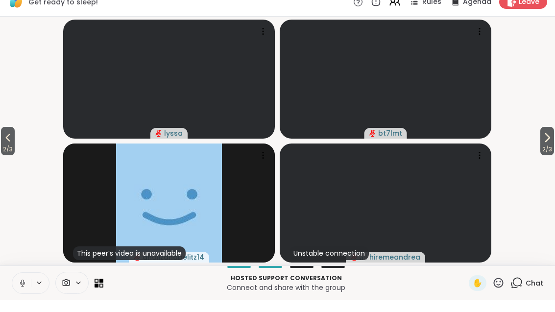
click at [8, 156] on span "2 / 3" at bounding box center [8, 162] width 14 height 12
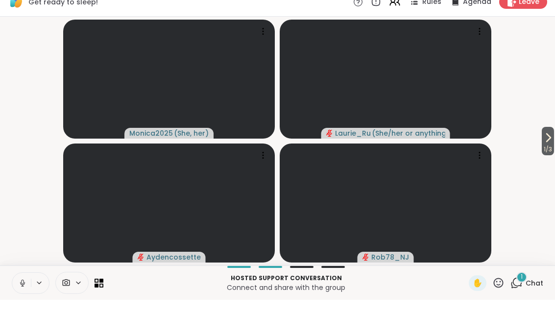
click at [554, 139] on button "1 / 3" at bounding box center [548, 153] width 12 height 28
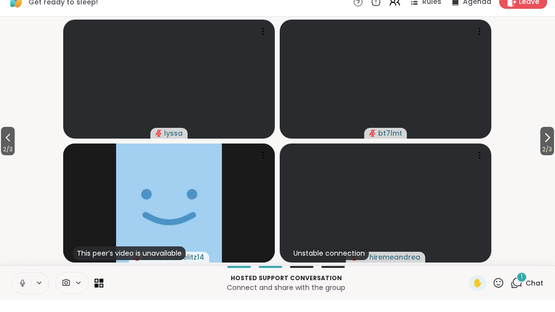
click at [550, 144] on icon at bounding box center [547, 150] width 12 height 12
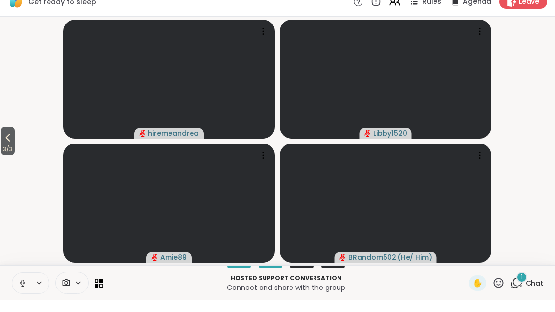
click at [521, 289] on icon at bounding box center [516, 295] width 12 height 12
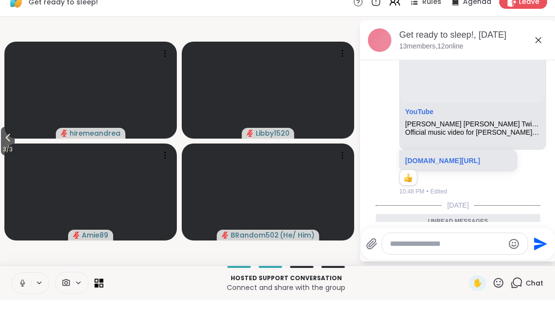
scroll to position [3019, 0]
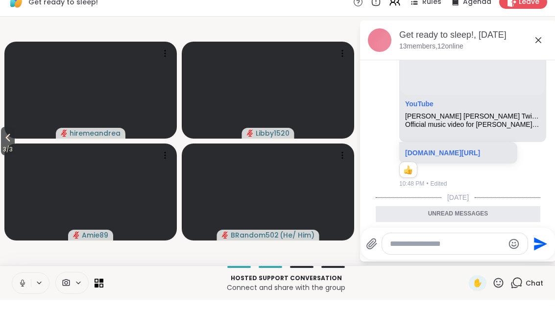
click at [543, 47] on icon at bounding box center [539, 53] width 12 height 12
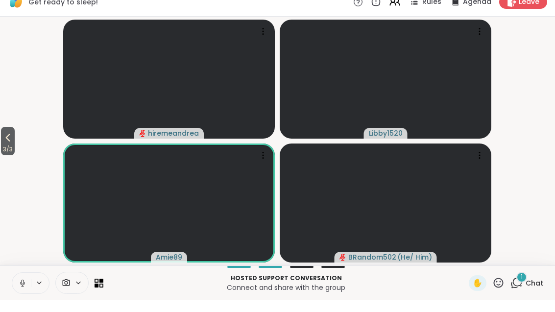
click at [526, 284] on div "1" at bounding box center [521, 289] width 11 height 11
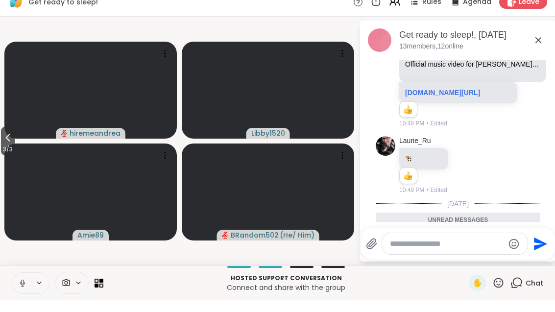
scroll to position [3081, 0]
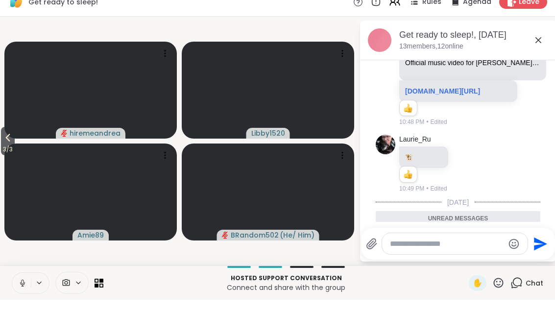
click at [5, 139] on button "3 / 3" at bounding box center [8, 153] width 14 height 28
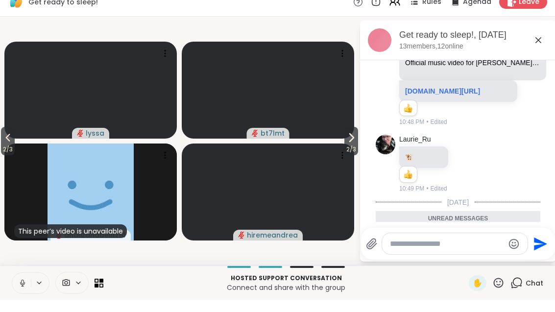
click at [14, 144] on icon at bounding box center [8, 150] width 12 height 12
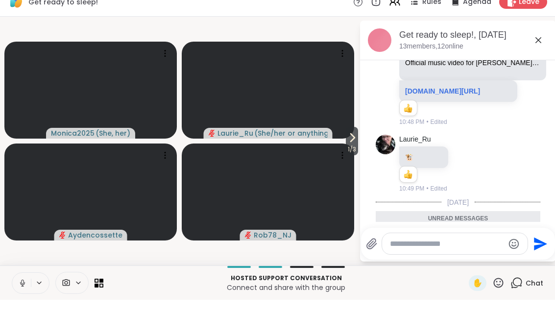
click at [353, 144] on icon at bounding box center [352, 150] width 12 height 12
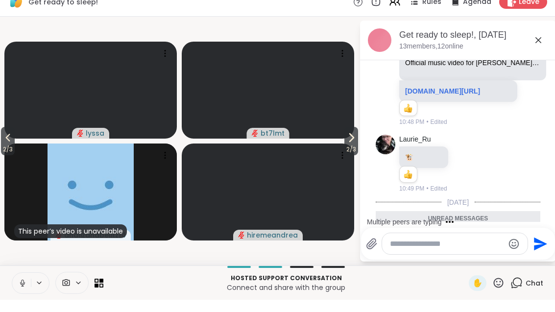
click at [351, 144] on icon at bounding box center [351, 150] width 12 height 12
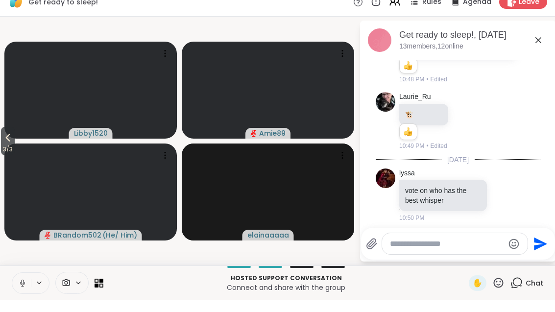
scroll to position [3221, 0]
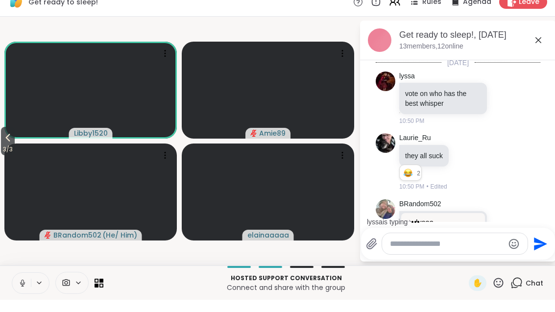
click at [462, 170] on icon at bounding box center [465, 173] width 7 height 7
click at [425, 149] on button "Select Reaction: Joy" at bounding box center [423, 159] width 20 height 20
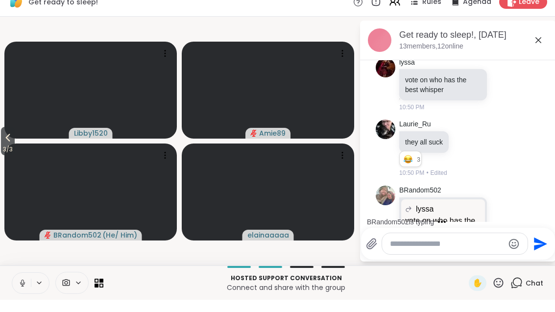
scroll to position [3320, 0]
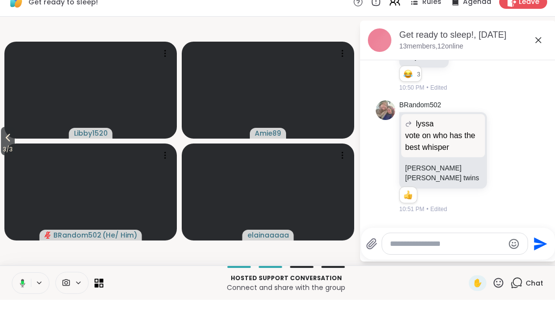
click at [4, 156] on span "3 / 3" at bounding box center [8, 162] width 14 height 12
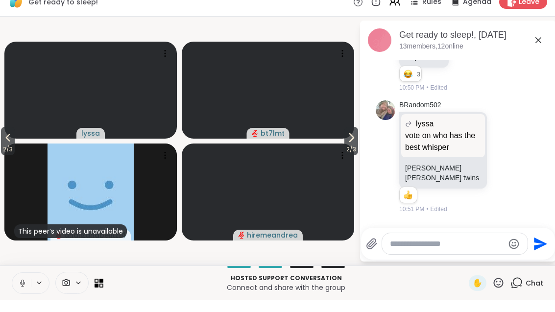
click at [1, 142] on button "2 / 3" at bounding box center [8, 153] width 14 height 28
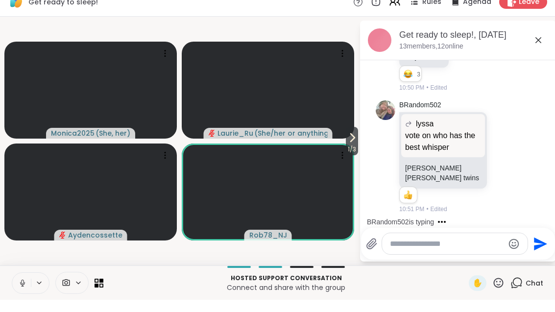
click at [357, 156] on span "1 / 3" at bounding box center [352, 162] width 12 height 12
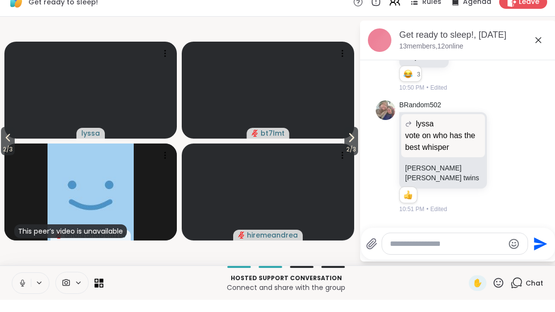
click at [355, 156] on span "2 / 3" at bounding box center [351, 162] width 14 height 12
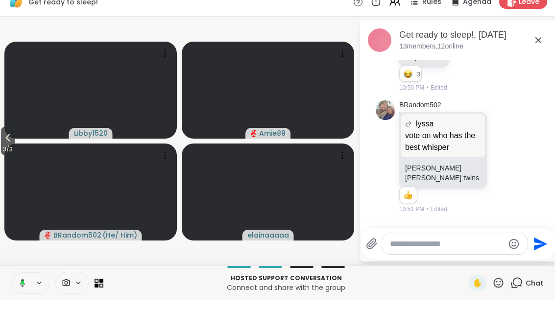
click at [21, 288] on button at bounding box center [21, 295] width 20 height 21
click at [1, 156] on span "3 / 3" at bounding box center [8, 162] width 14 height 12
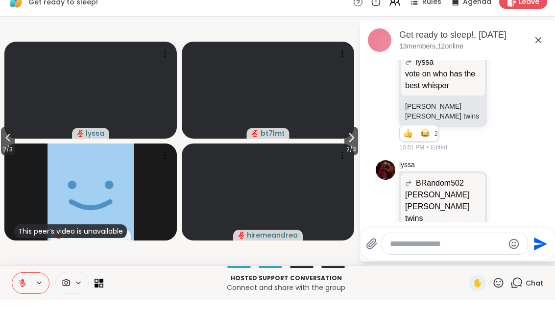
scroll to position [3395, 0]
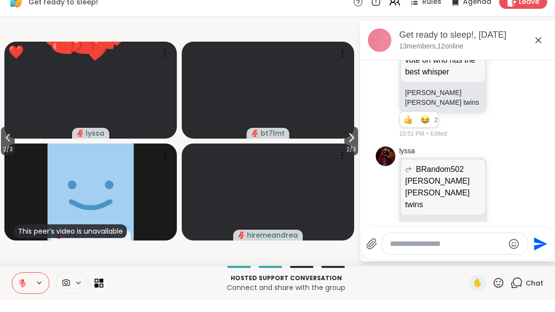
click at [4, 156] on span "2 / 3" at bounding box center [8, 162] width 14 height 12
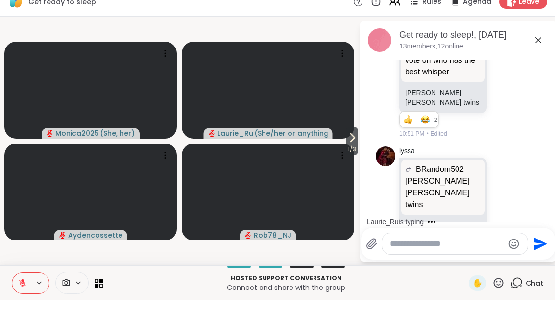
click at [347, 156] on span "1 / 3" at bounding box center [352, 162] width 12 height 12
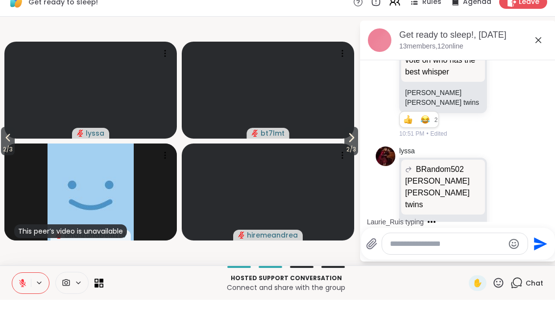
click at [355, 156] on span "2 / 3" at bounding box center [351, 162] width 14 height 12
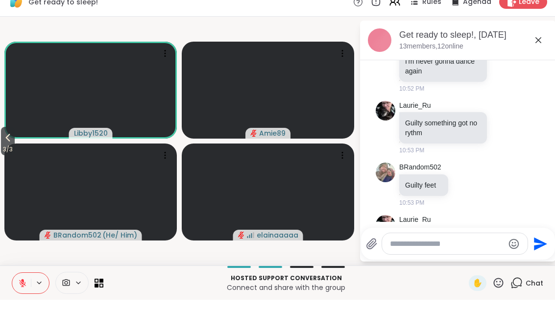
scroll to position [3854, 0]
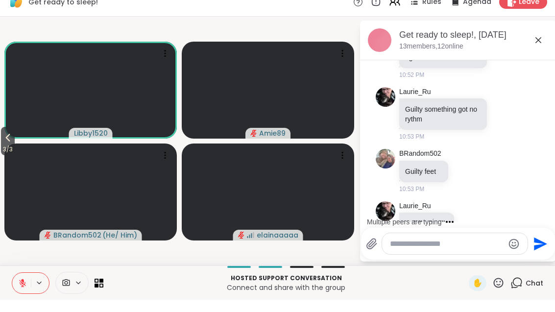
click at [2, 142] on button "3 / 3" at bounding box center [8, 153] width 14 height 28
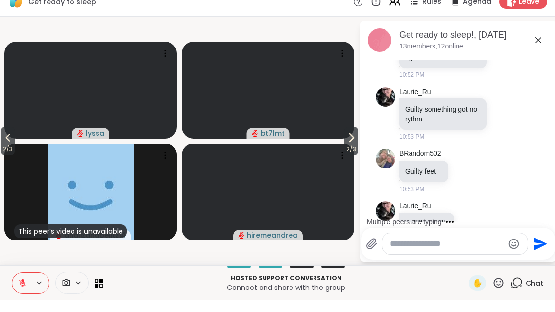
click at [8, 156] on span "2 / 3" at bounding box center [8, 162] width 14 height 12
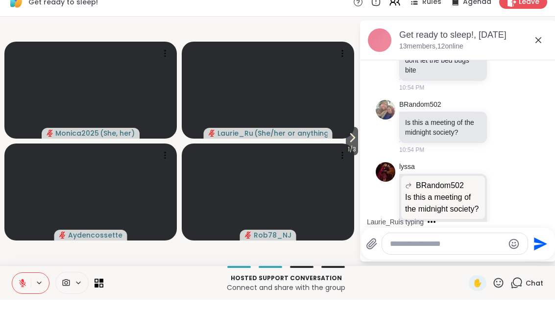
scroll to position [4400, 0]
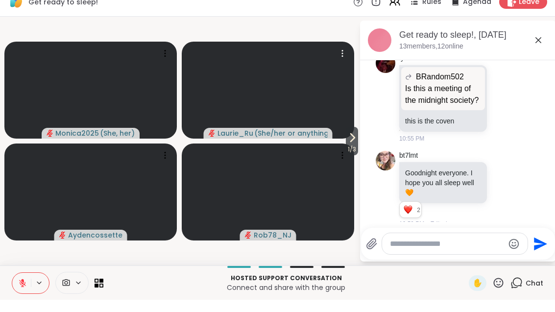
click at [338, 138] on video at bounding box center [268, 102] width 172 height 97
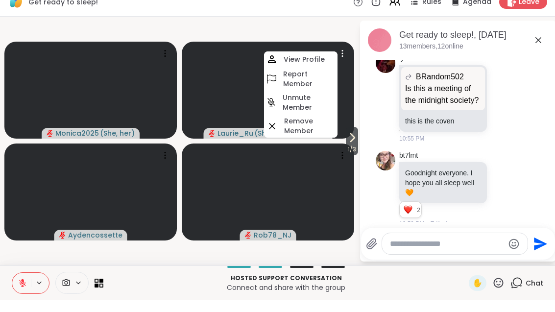
click at [353, 156] on span "1 / 3" at bounding box center [352, 162] width 12 height 12
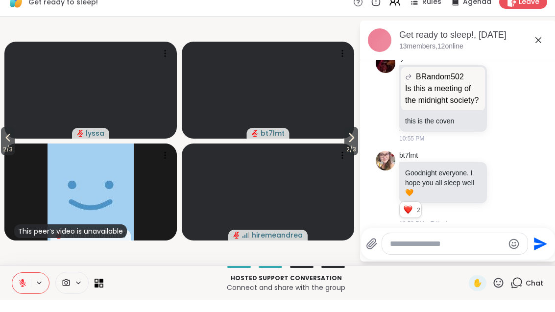
click at [349, 144] on icon at bounding box center [351, 150] width 12 height 12
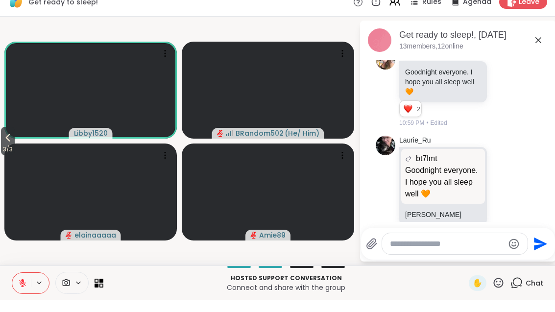
scroll to position [4515, 0]
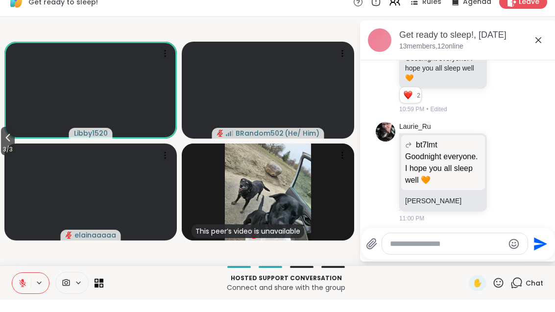
click at [1, 156] on span "3 / 3" at bounding box center [8, 162] width 14 height 12
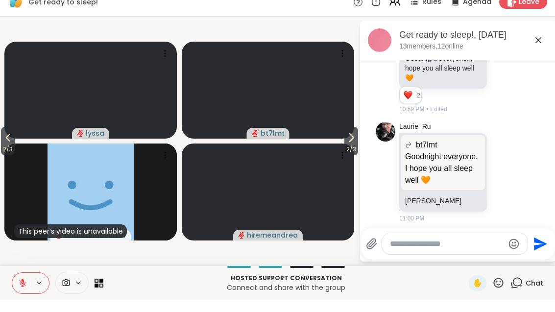
click at [2, 139] on button "2 / 3" at bounding box center [8, 153] width 14 height 28
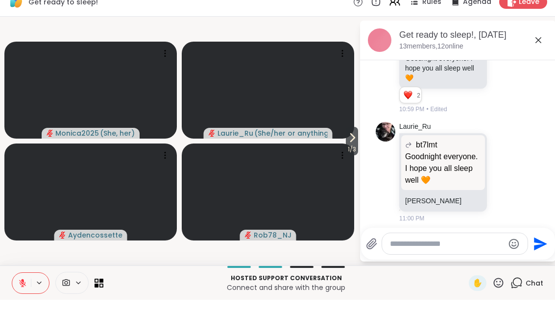
click at [346, 139] on button "1 / 3" at bounding box center [352, 153] width 12 height 28
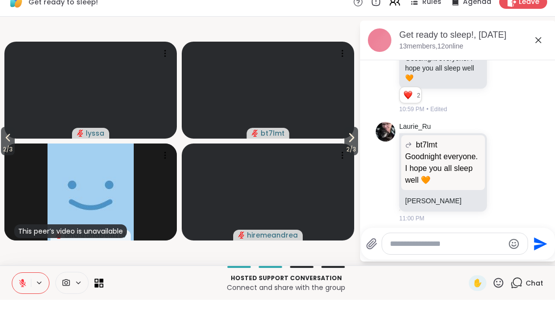
click at [353, 156] on span "2 / 3" at bounding box center [351, 162] width 14 height 12
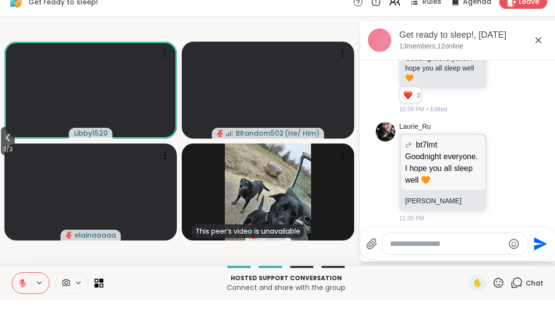
scroll to position [4577, 0]
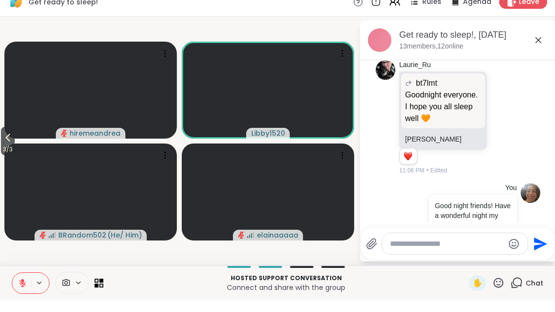
click at [33, 291] on button at bounding box center [40, 295] width 18 height 8
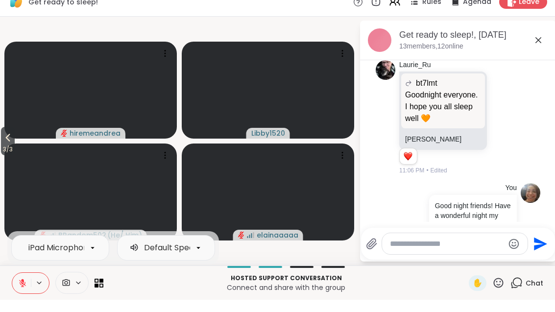
click at [28, 285] on button at bounding box center [21, 295] width 19 height 21
click at [3, 139] on button "3 / 3" at bounding box center [8, 153] width 14 height 28
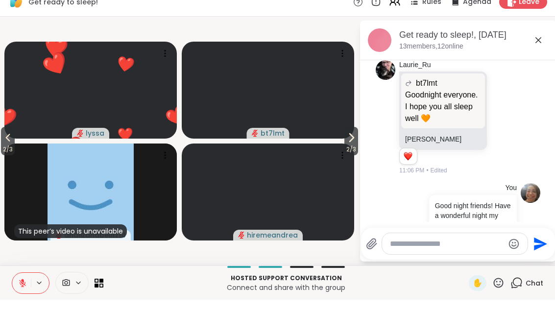
click at [8, 135] on button "❤️" at bounding box center [3, 129] width 52 height 52
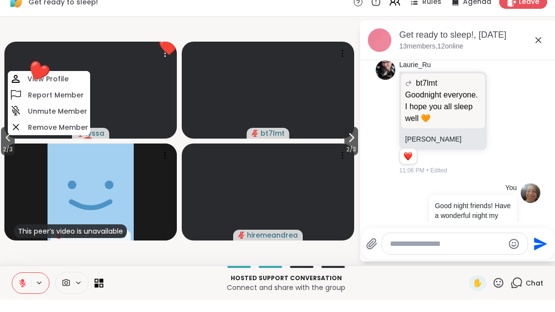
click at [10, 156] on span "2 / 3" at bounding box center [8, 162] width 14 height 12
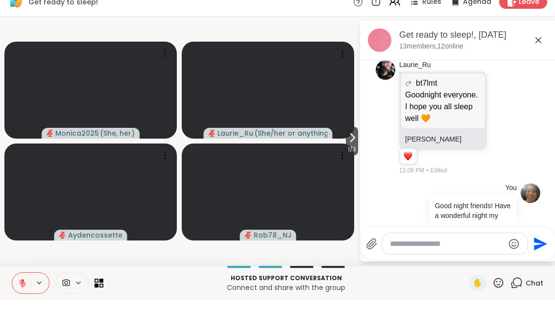
click at [15, 285] on button at bounding box center [21, 295] width 19 height 21
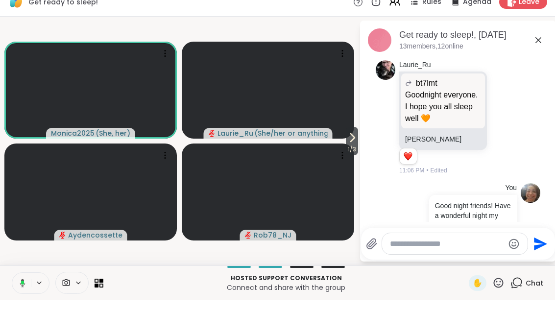
click at [25, 285] on button at bounding box center [21, 295] width 20 height 21
click at [23, 291] on icon at bounding box center [22, 295] width 5 height 8
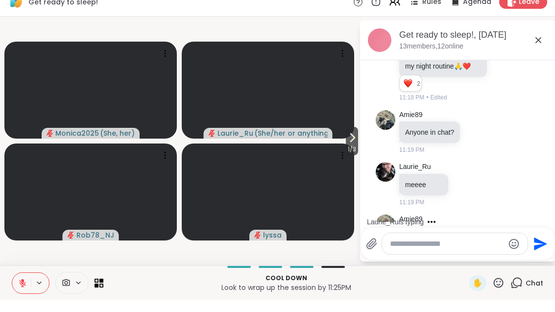
scroll to position [5023, 0]
